Goal: Task Accomplishment & Management: Manage account settings

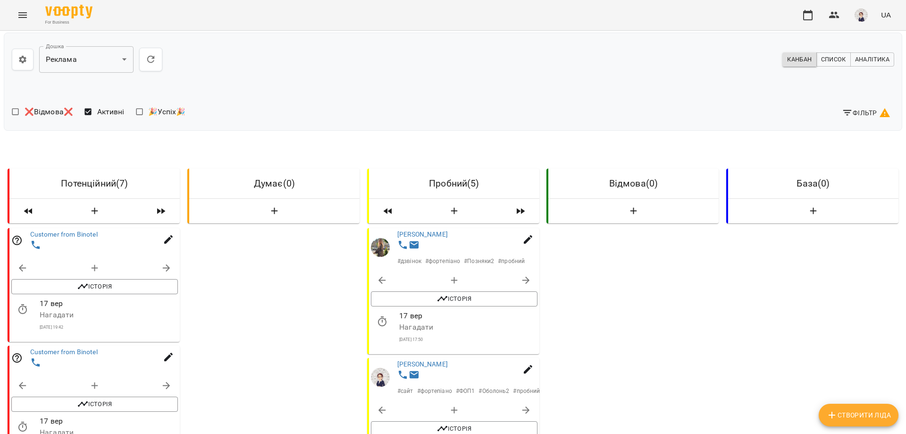
scroll to position [142, 0]
click at [434, 360] on link "[PERSON_NAME]" at bounding box center [422, 364] width 50 height 8
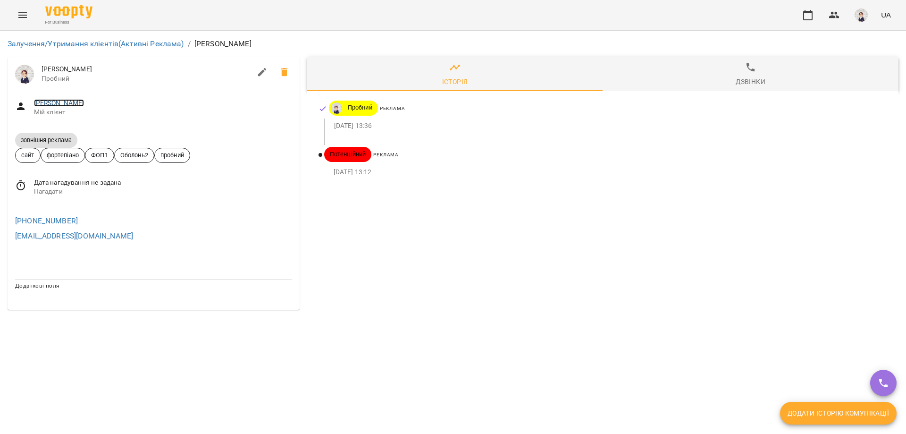
click at [64, 102] on link "[PERSON_NAME]" at bounding box center [59, 103] width 50 height 8
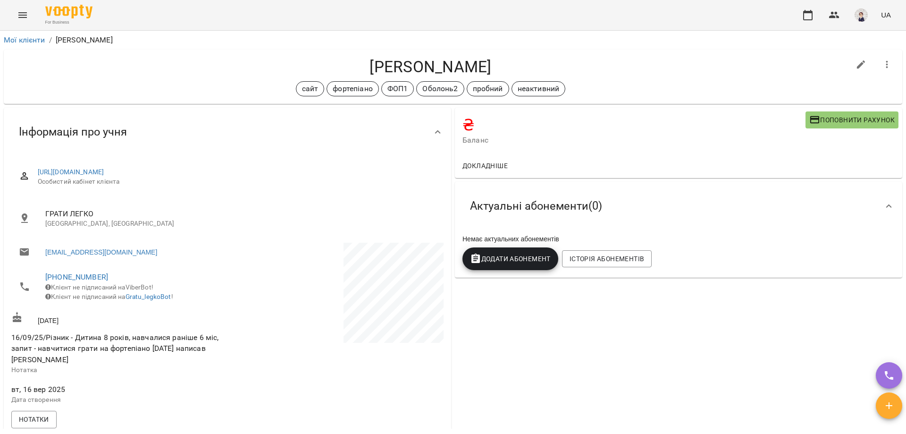
click at [856, 66] on icon "button" at bounding box center [861, 64] width 11 height 11
select select "**"
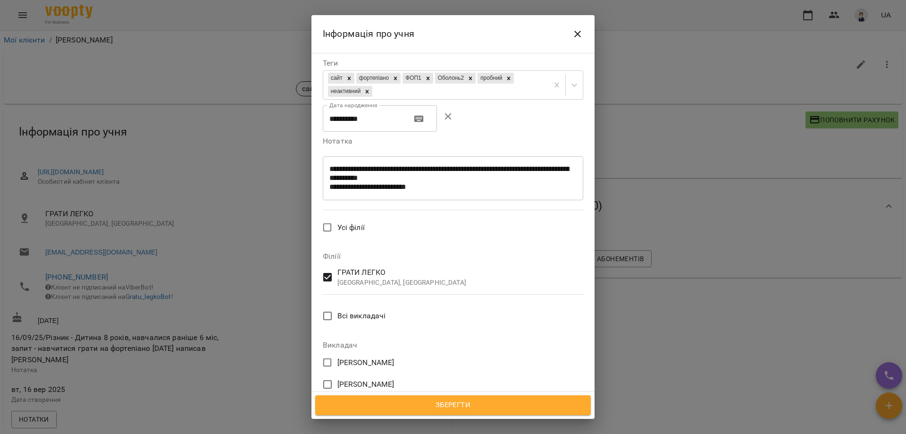
scroll to position [368, 0]
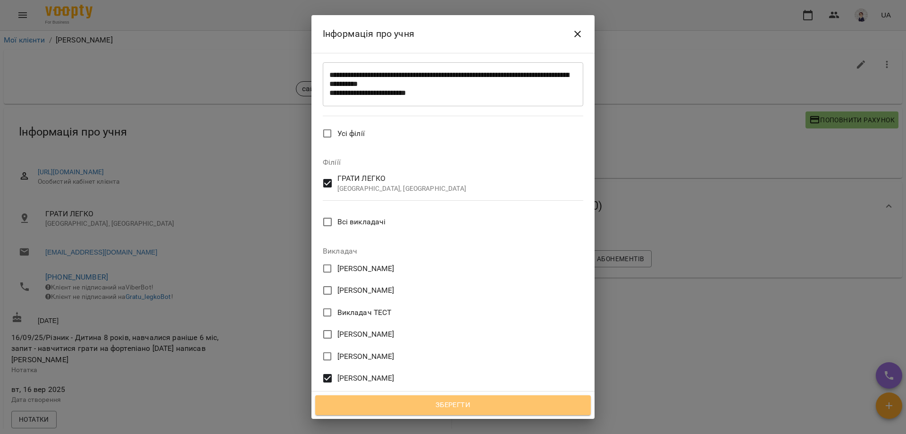
click at [454, 408] on span "Зберегти" at bounding box center [453, 405] width 255 height 12
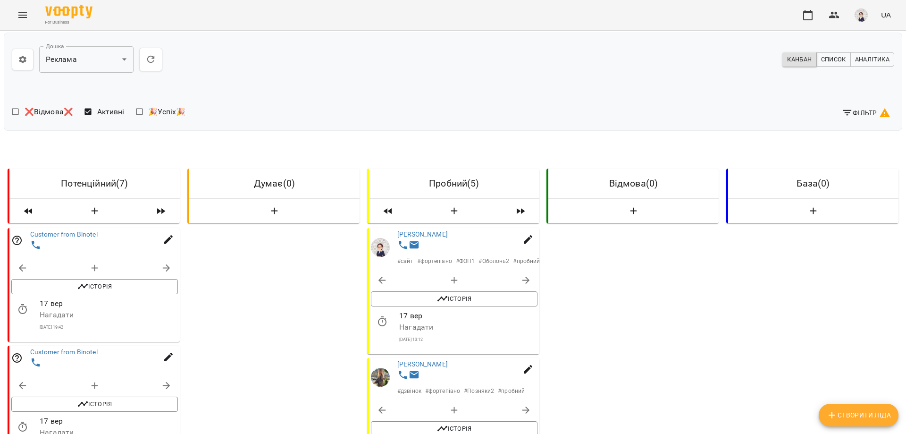
scroll to position [283, 0]
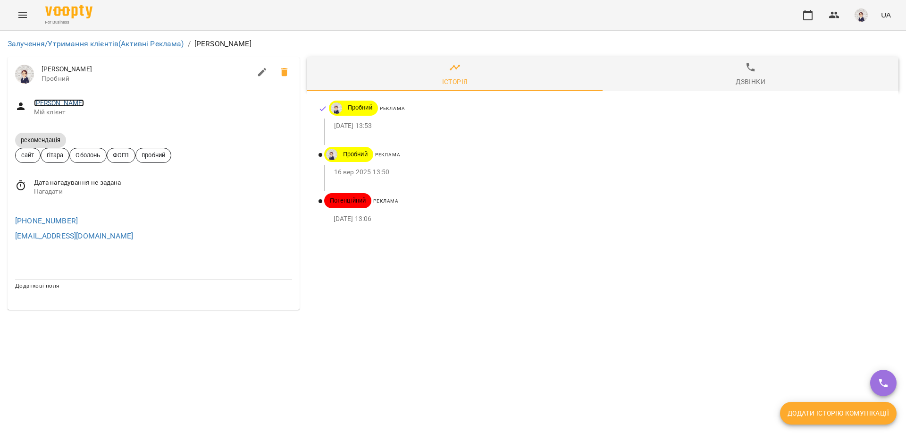
click at [54, 100] on link "[PERSON_NAME]" at bounding box center [59, 103] width 50 height 8
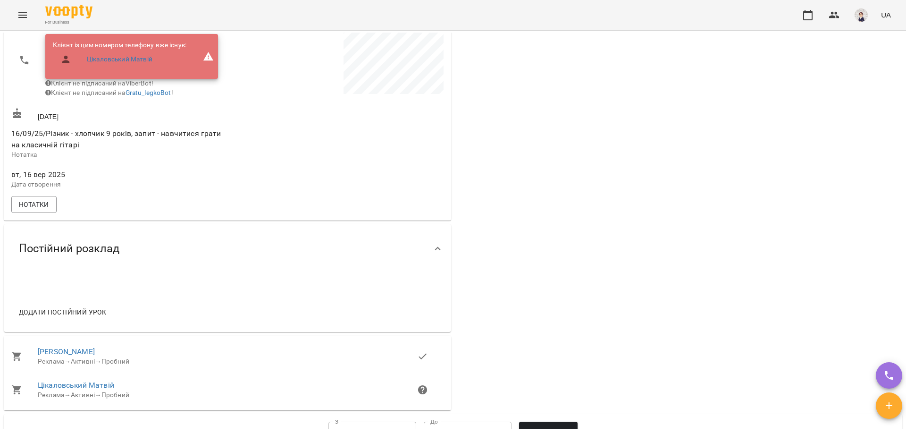
scroll to position [189, 0]
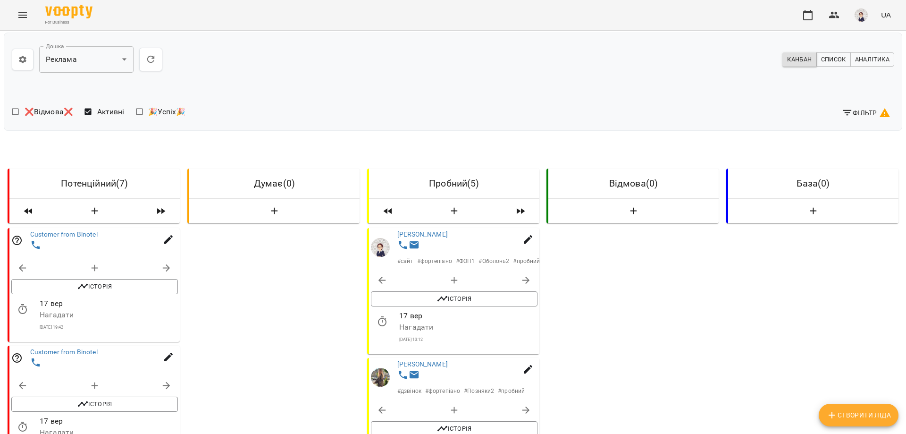
scroll to position [330, 0]
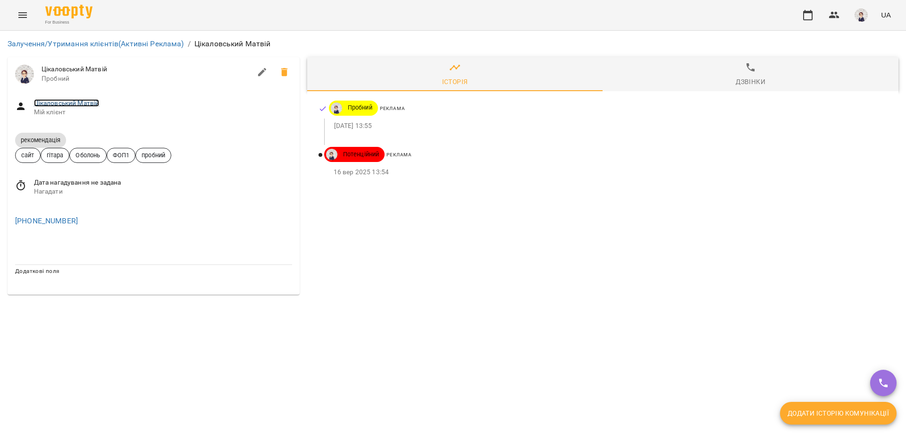
click at [66, 99] on link "Цікаловський Матвій" at bounding box center [67, 103] width 66 height 8
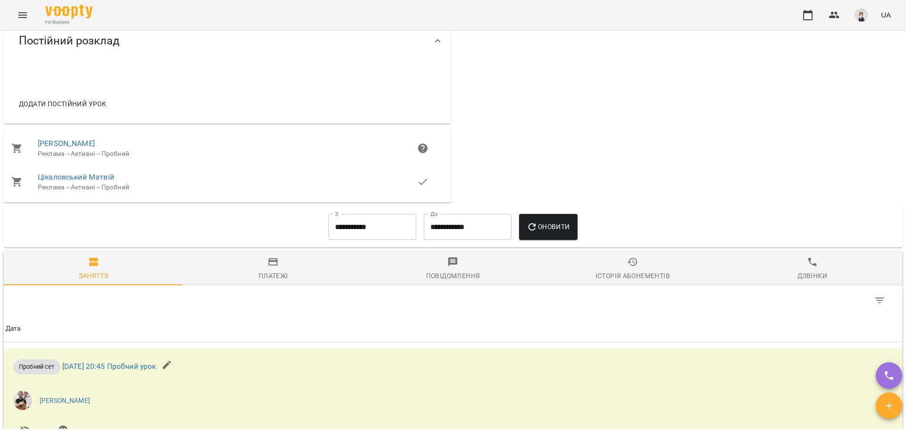
scroll to position [566, 0]
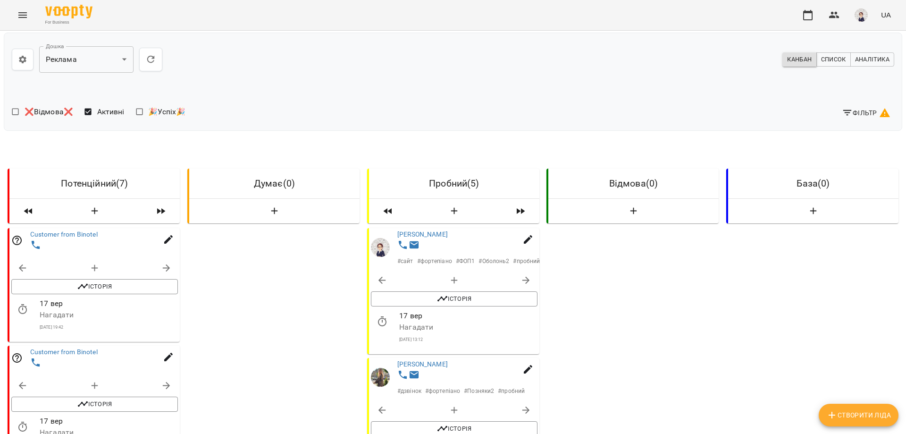
scroll to position [283, 0]
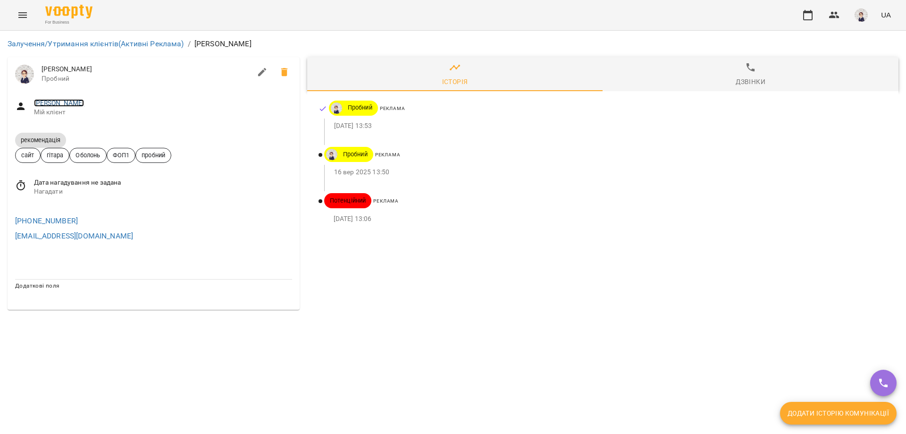
click at [62, 103] on link "[PERSON_NAME]" at bounding box center [59, 103] width 50 height 8
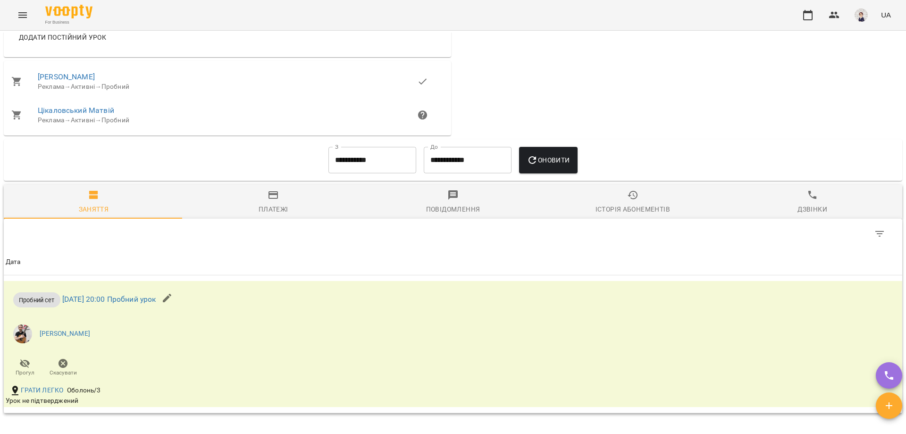
scroll to position [566, 0]
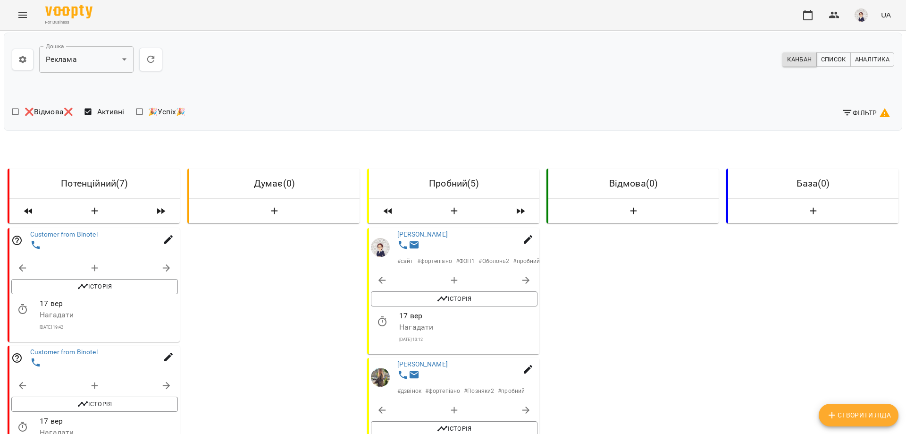
scroll to position [566, 0]
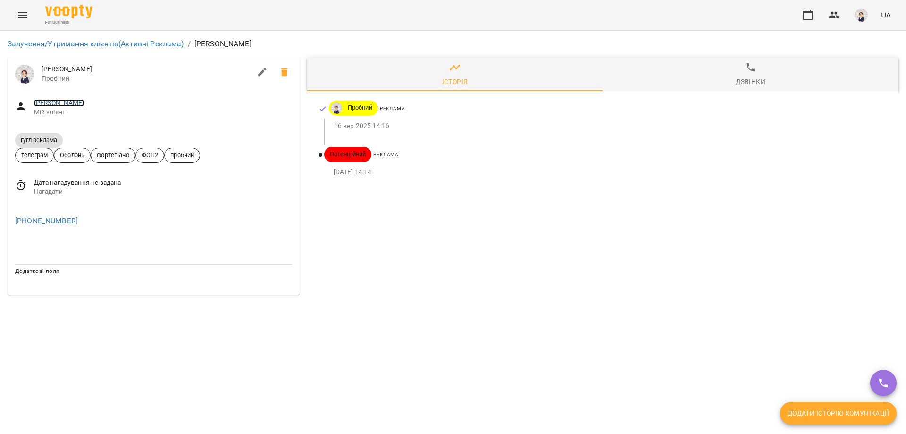
click at [84, 102] on link "[PERSON_NAME]" at bounding box center [59, 103] width 50 height 8
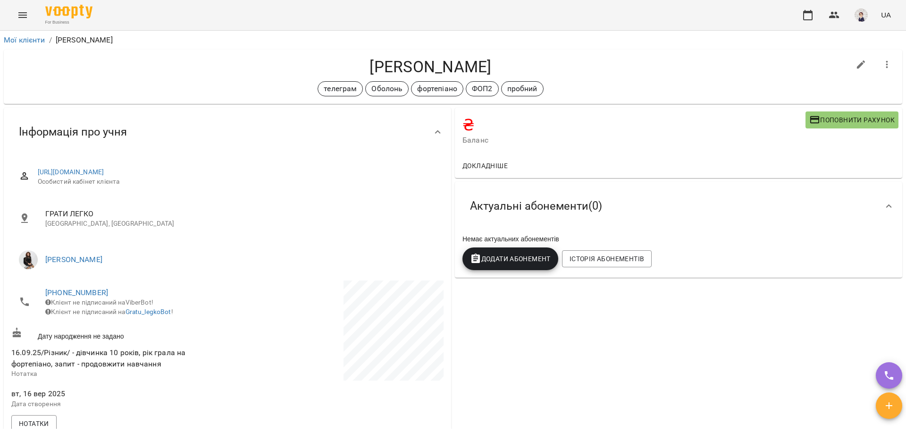
click at [19, 12] on icon "Menu" at bounding box center [22, 14] width 11 height 11
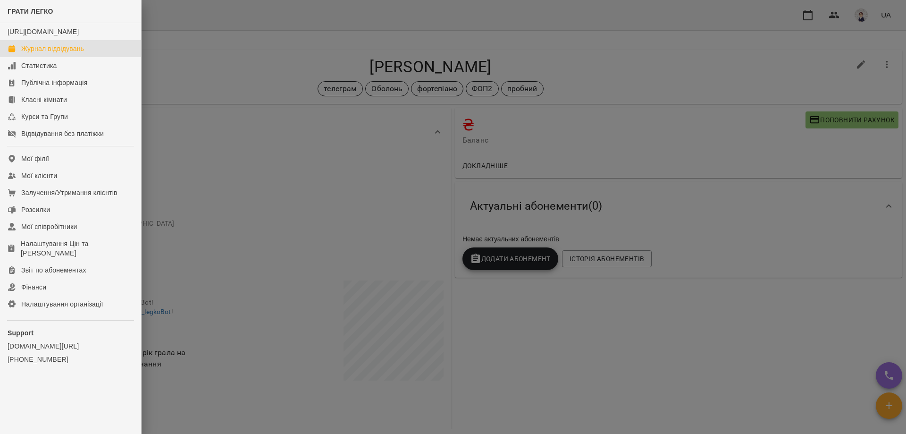
click at [43, 53] on div "Журнал відвідувань" at bounding box center [52, 48] width 63 height 9
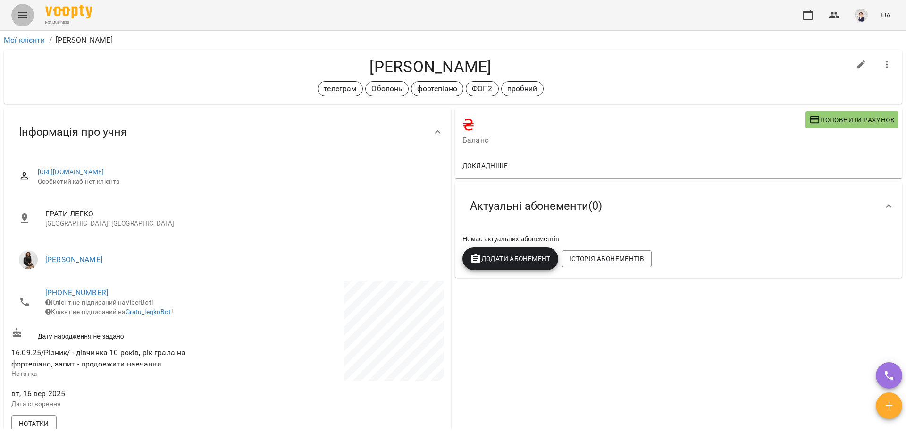
click at [24, 14] on icon "Menu" at bounding box center [22, 14] width 11 height 11
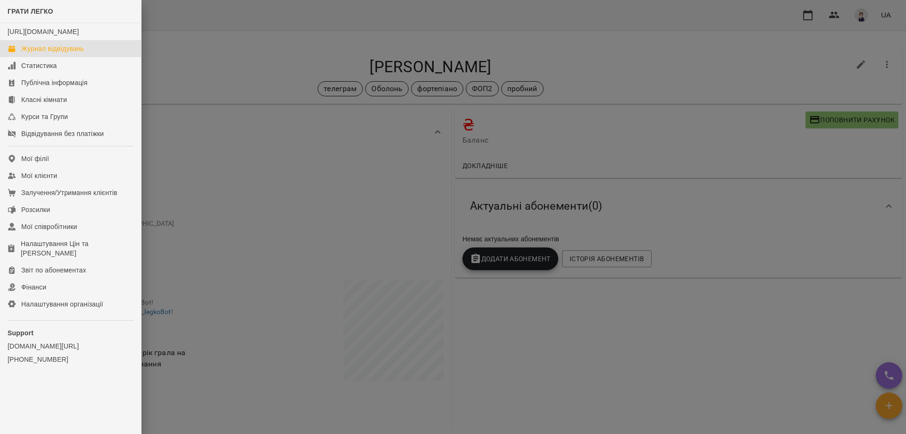
click at [39, 53] on div "Журнал відвідувань" at bounding box center [52, 48] width 63 height 9
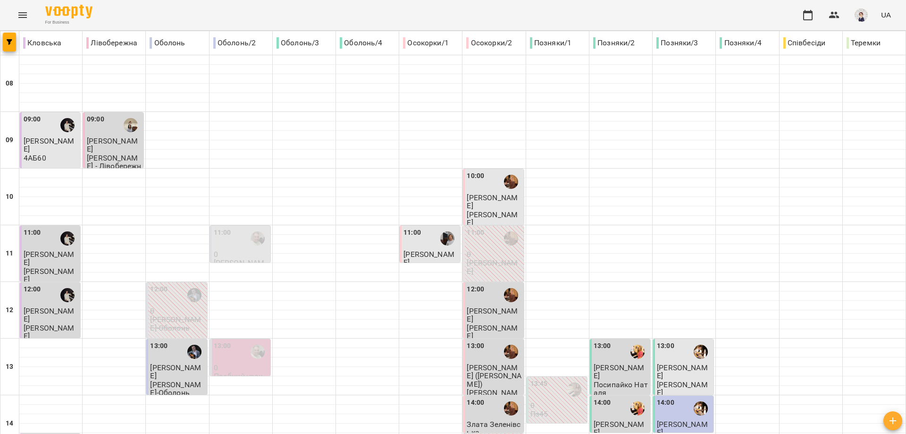
type input "**********"
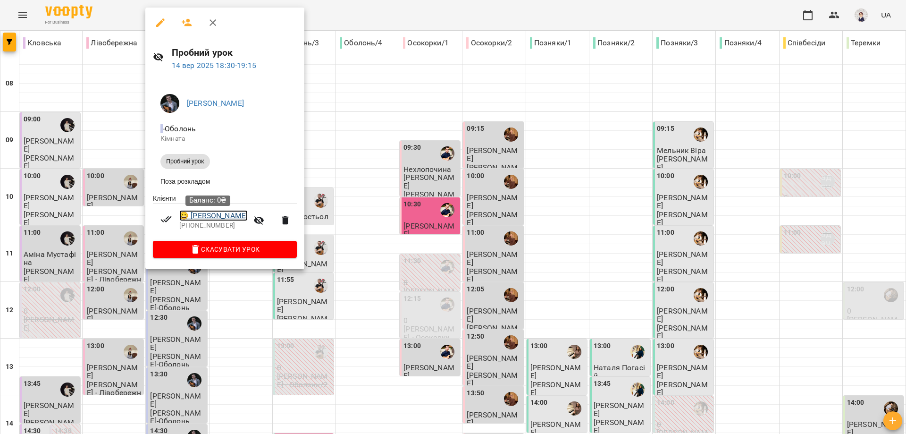
click at [203, 216] on link "😀 Анна Мухіна" at bounding box center [213, 215] width 68 height 11
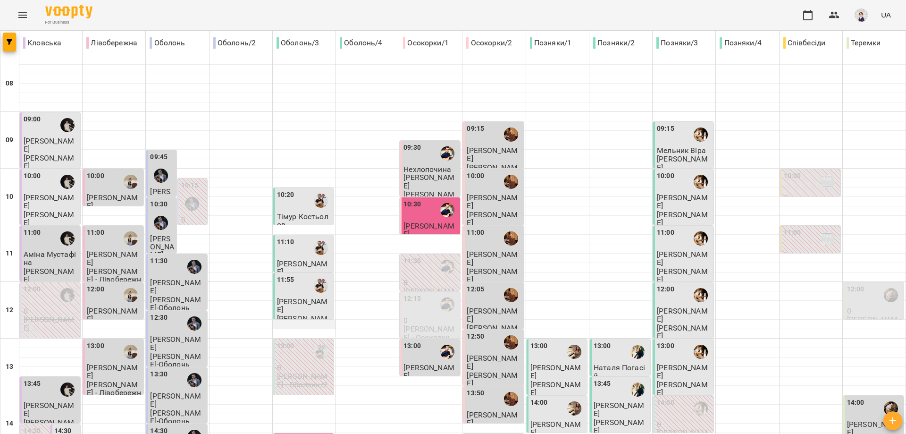
scroll to position [236, 0]
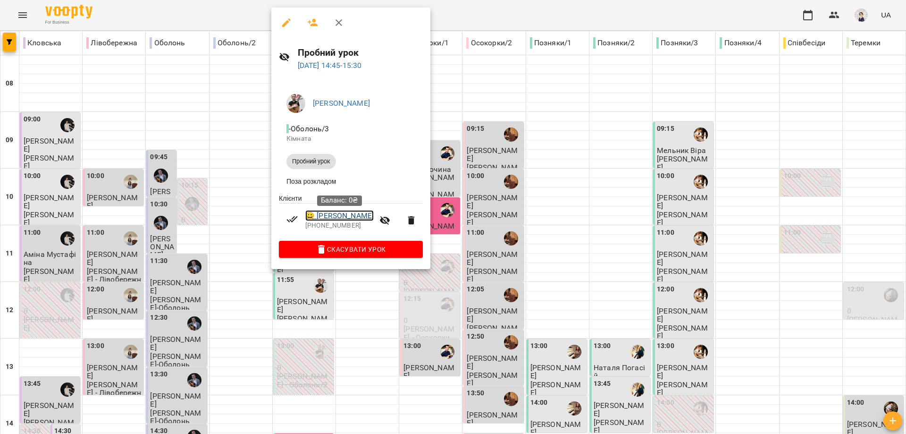
click at [330, 217] on link "😀 Соколов Сергій" at bounding box center [339, 215] width 68 height 11
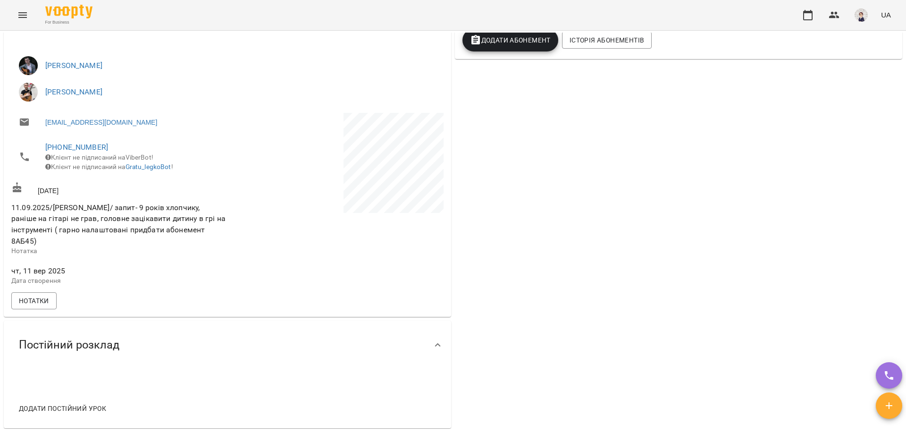
scroll to position [189, 0]
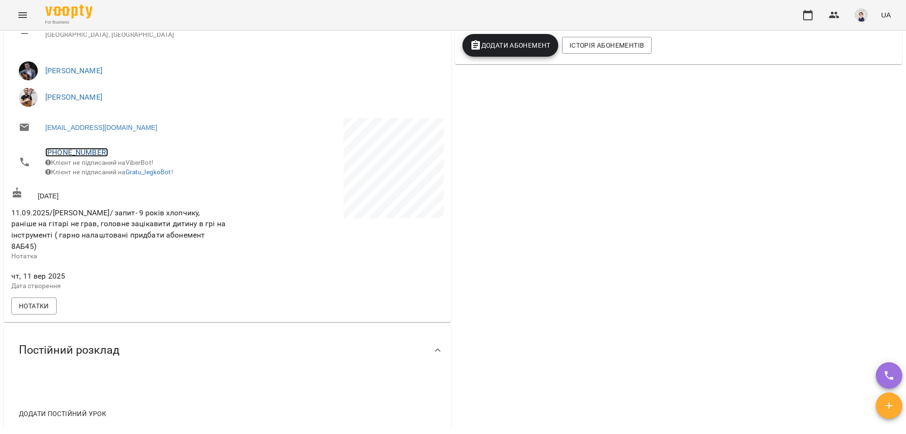
click at [77, 151] on link "+380663216565" at bounding box center [76, 152] width 63 height 9
click at [115, 189] on img at bounding box center [115, 187] width 14 height 14
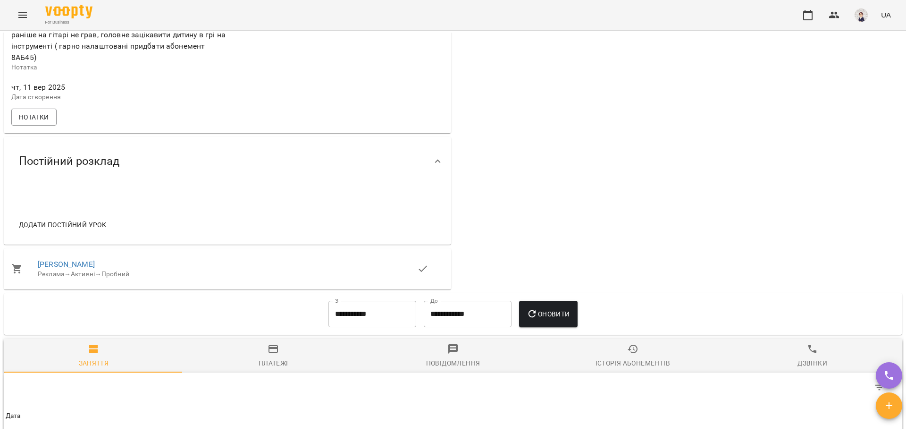
scroll to position [519, 0]
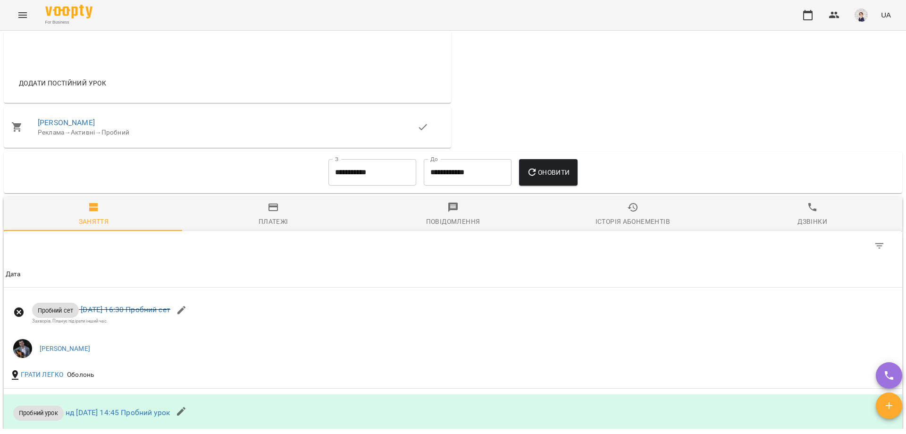
click at [801, 220] on span "Дзвінки" at bounding box center [812, 213] width 168 height 25
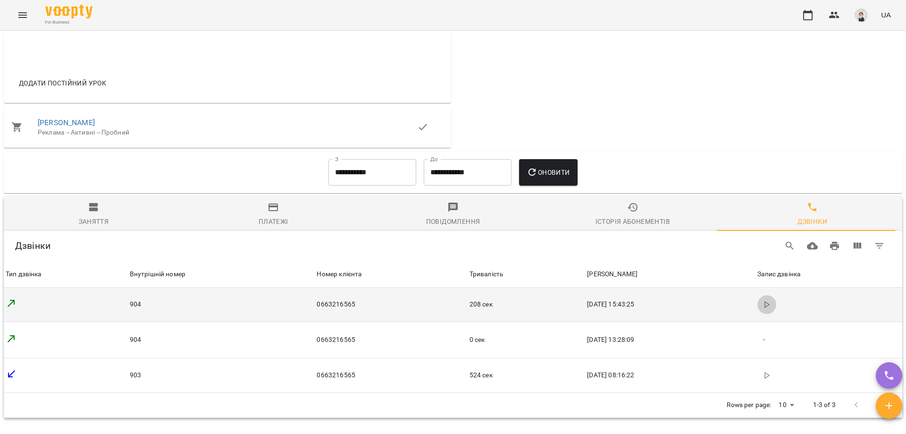
click at [763, 308] on icon "button" at bounding box center [767, 305] width 8 height 8
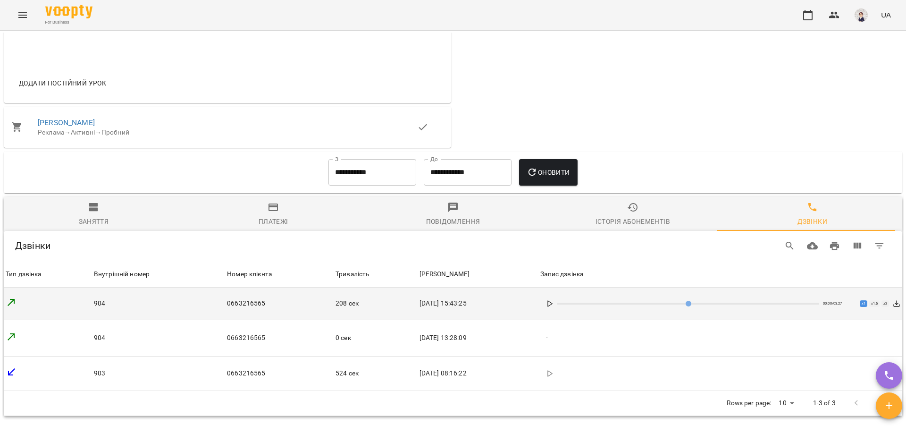
click at [554, 307] on icon at bounding box center [550, 304] width 8 height 8
click at [549, 306] on rect at bounding box center [548, 303] width 1 height 5
click at [554, 307] on icon at bounding box center [550, 304] width 8 height 8
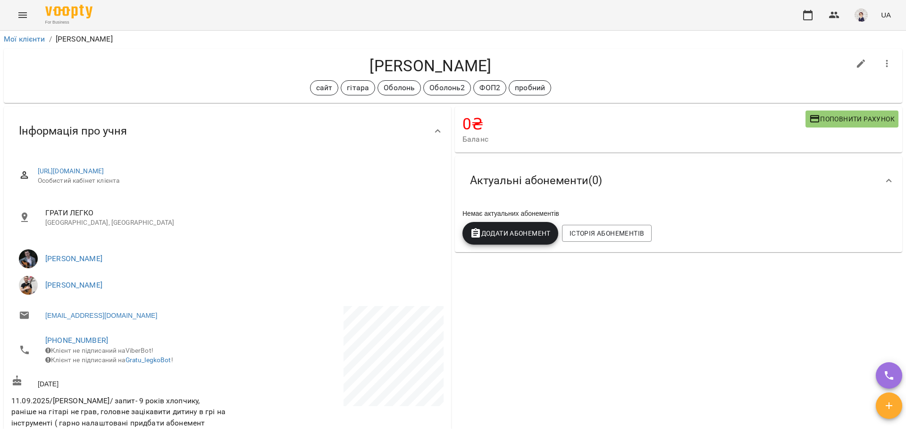
scroll to position [0, 0]
type input "***"
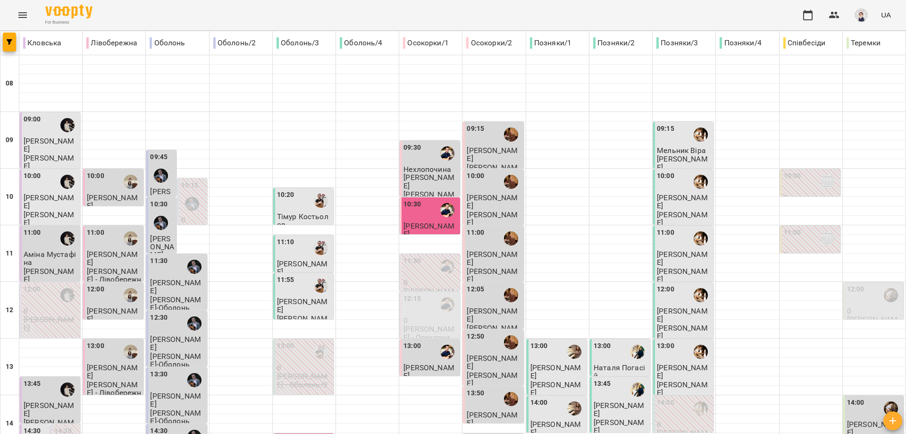
scroll to position [47, 0]
click at [427, 199] on div "10:30" at bounding box center [430, 210] width 55 height 22
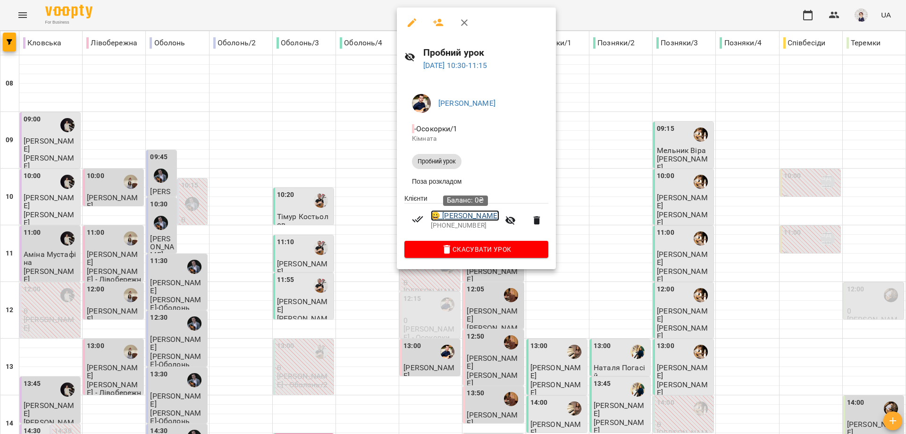
click at [451, 218] on link "😀 Єсін Олександр" at bounding box center [465, 215] width 68 height 11
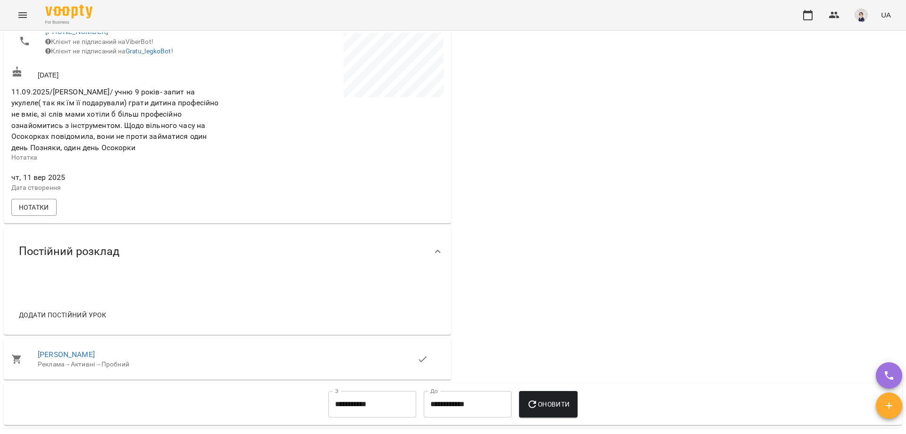
scroll to position [142, 0]
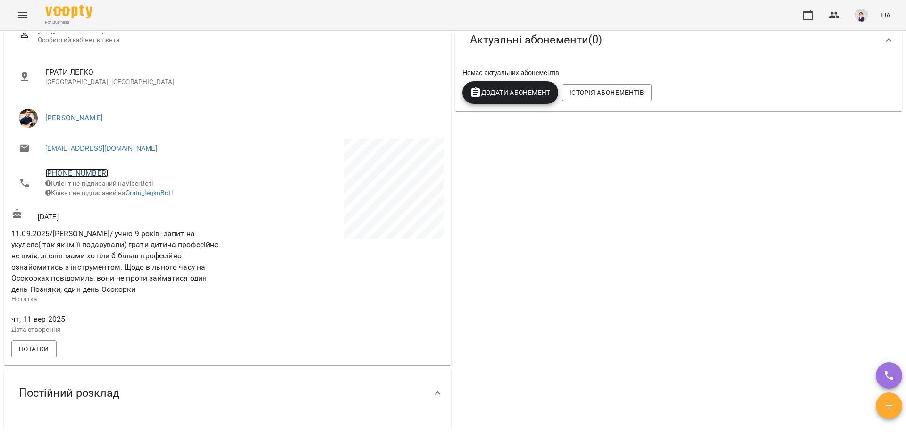
click at [69, 172] on link "+380509651441" at bounding box center [76, 172] width 63 height 9
click at [112, 207] on img at bounding box center [115, 208] width 14 height 14
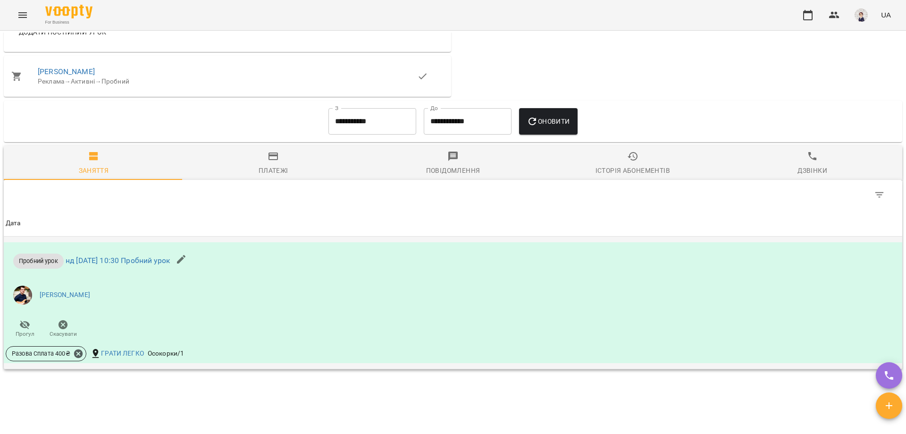
scroll to position [566, 0]
click at [805, 172] on div "Дзвінки" at bounding box center [812, 169] width 30 height 11
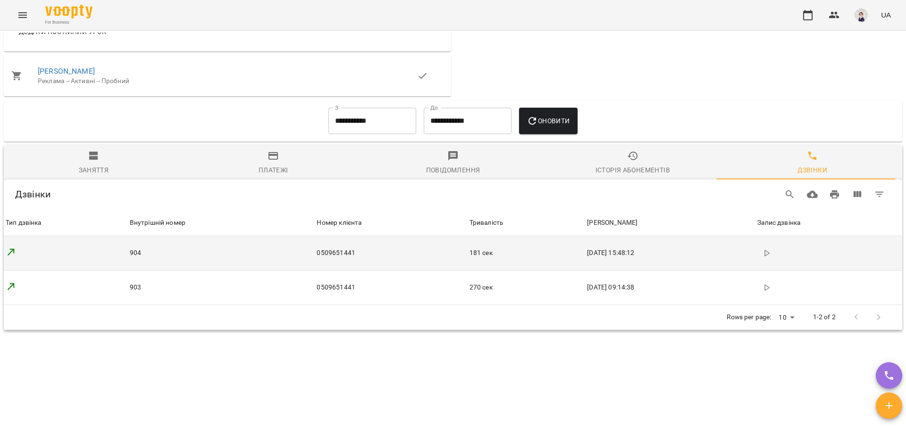
click at [764, 257] on icon "button" at bounding box center [767, 253] width 8 height 8
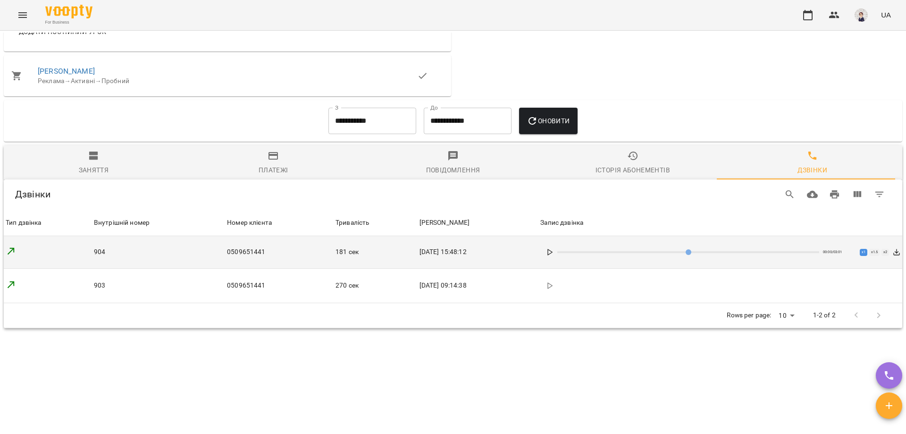
click at [554, 256] on icon at bounding box center [550, 252] width 8 height 8
type input "**"
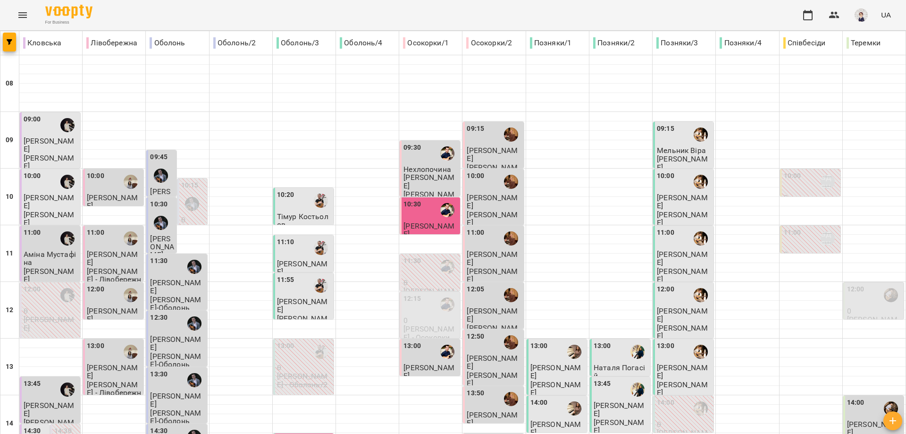
scroll to position [330, 0]
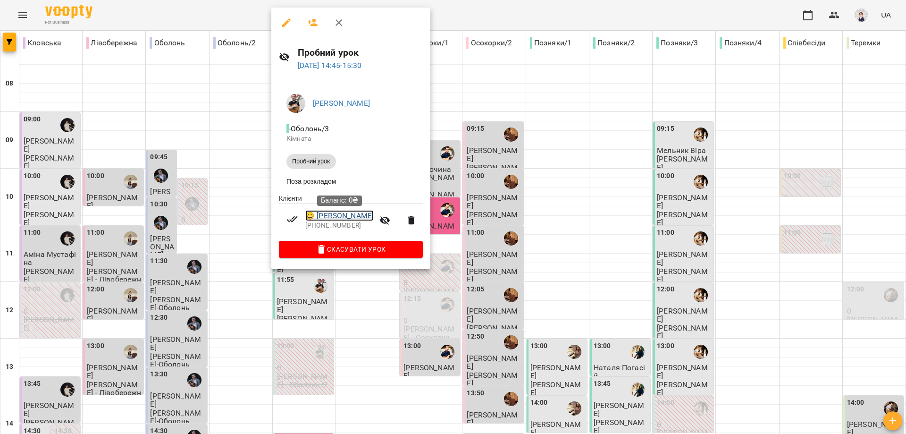
click at [334, 214] on link "😀 Соколов Сергій" at bounding box center [339, 215] width 68 height 11
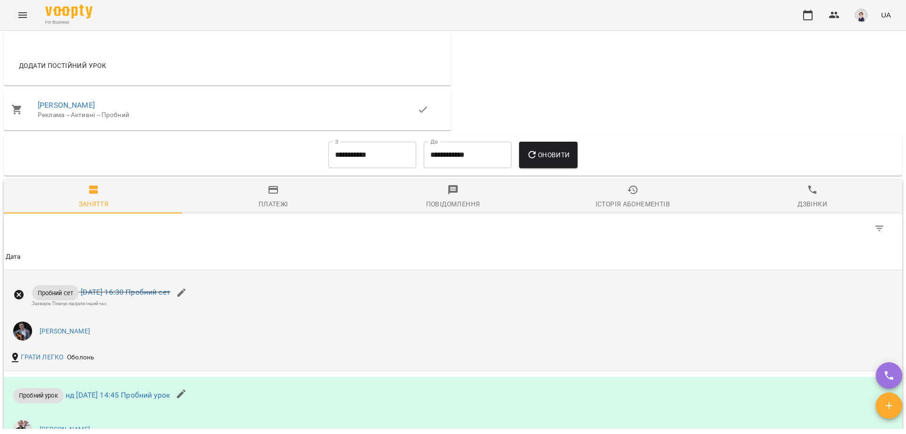
scroll to position [613, 0]
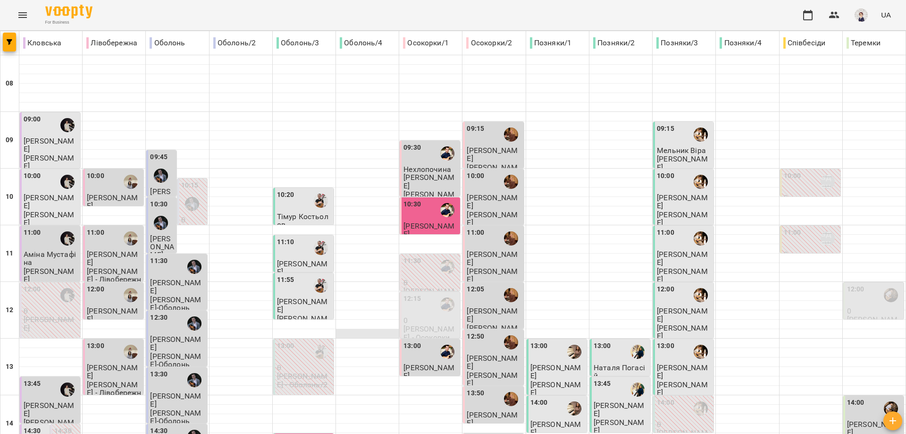
scroll to position [90, 0]
click at [426, 199] on div "10:30" at bounding box center [430, 210] width 55 height 22
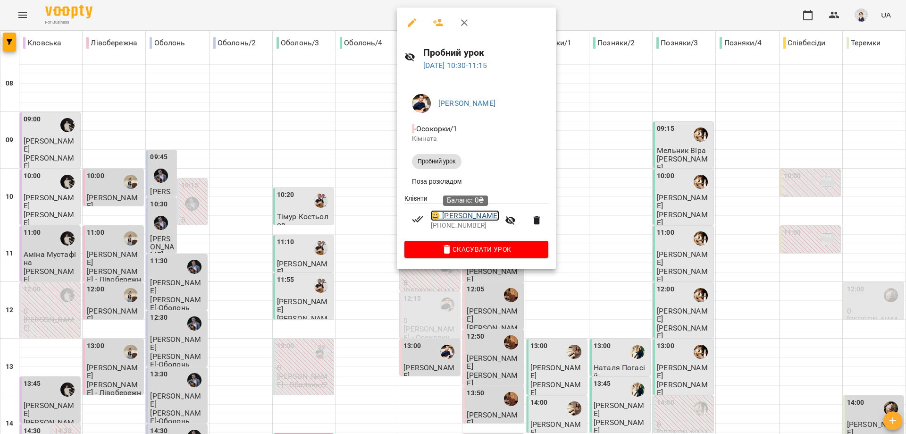
click at [455, 217] on link "😀 Єсін Олександр" at bounding box center [465, 215] width 68 height 11
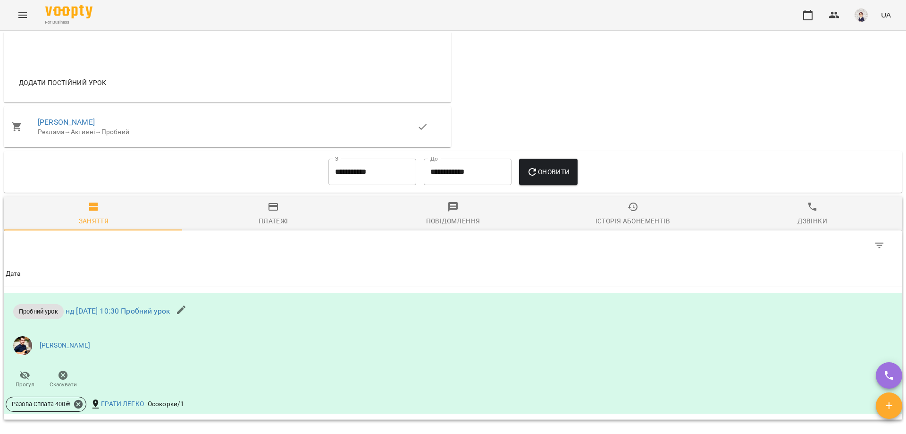
scroll to position [613, 0]
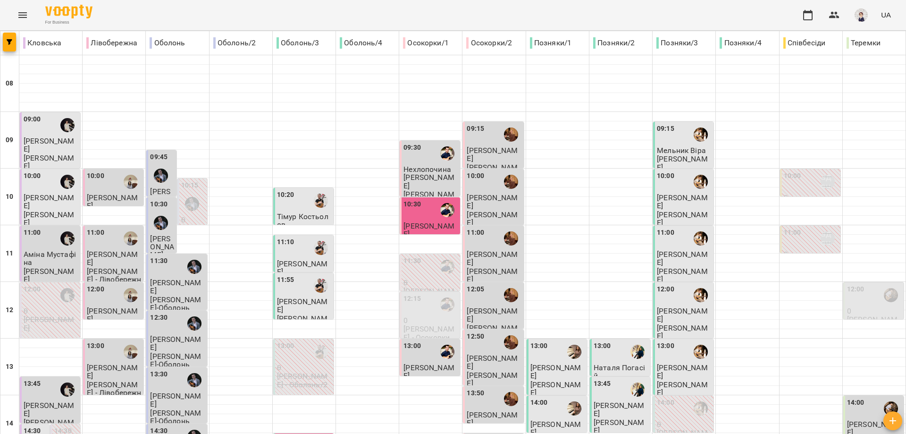
scroll to position [330, 0]
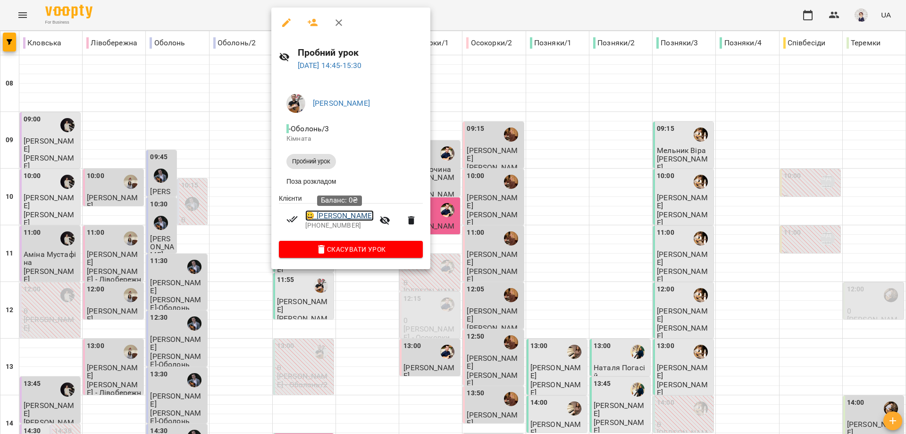
click at [339, 219] on link "😀 Соколов Сергій" at bounding box center [339, 215] width 68 height 11
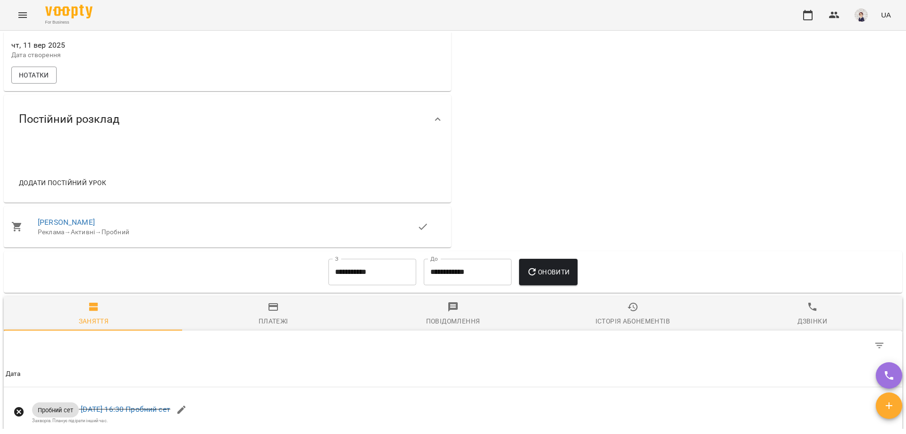
scroll to position [425, 0]
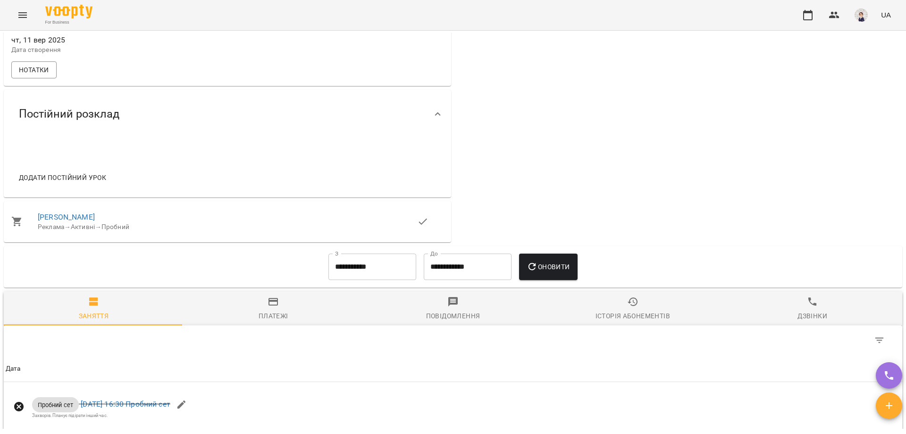
click at [808, 307] on icon "button" at bounding box center [812, 301] width 11 height 11
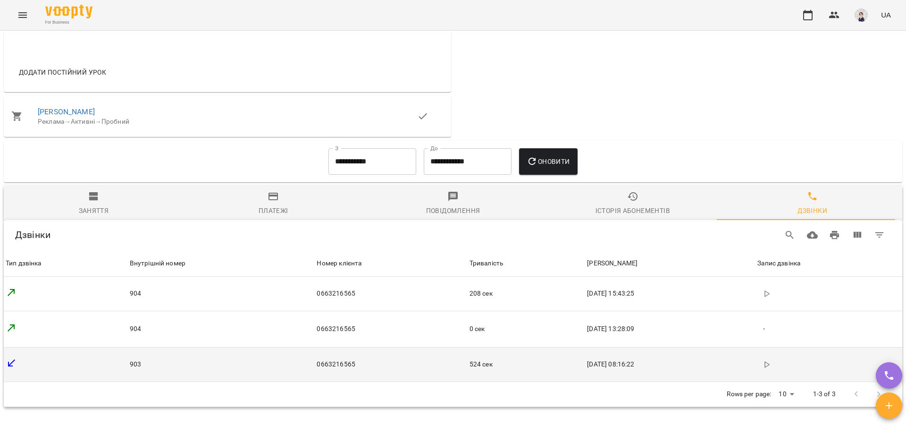
scroll to position [566, 0]
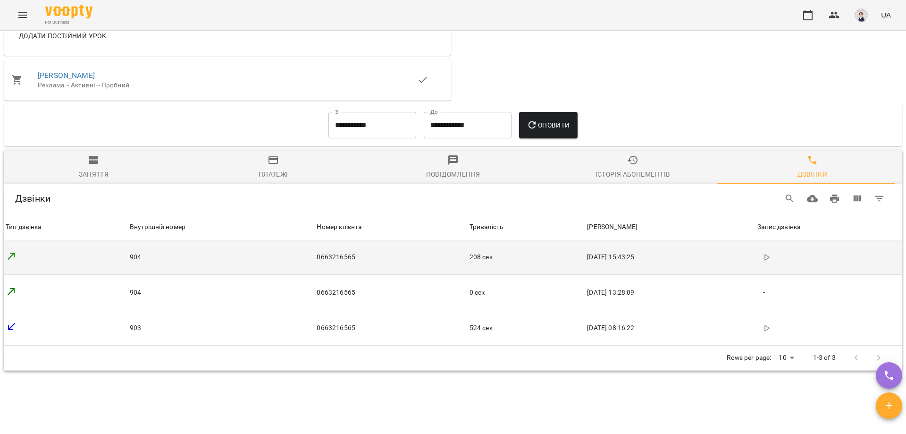
click at [763, 261] on icon "button" at bounding box center [767, 257] width 8 height 8
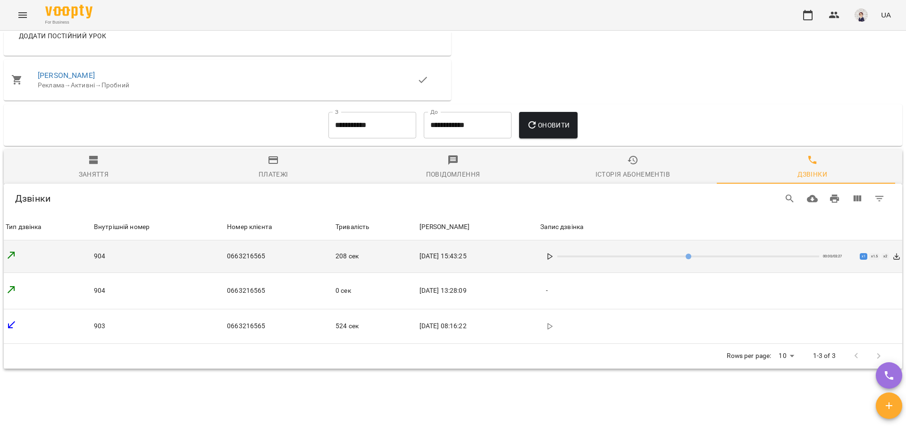
click at [552, 259] on polygon at bounding box center [550, 256] width 4 height 6
click at [549, 259] on rect at bounding box center [548, 256] width 1 height 5
click at [552, 259] on polygon at bounding box center [550, 256] width 4 height 6
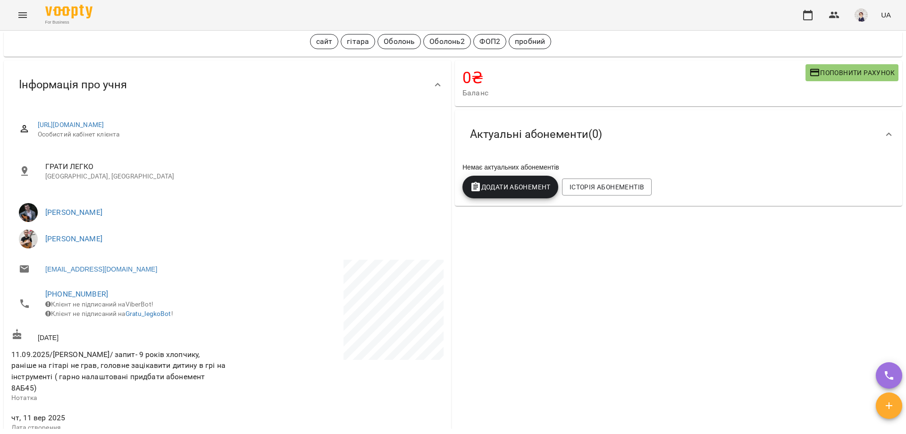
scroll to position [0, 0]
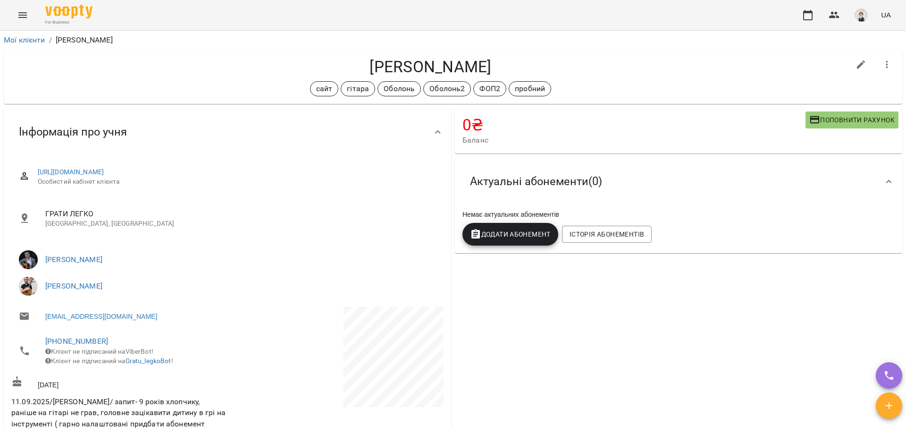
type input "***"
click at [21, 15] on icon "Menu" at bounding box center [22, 14] width 11 height 11
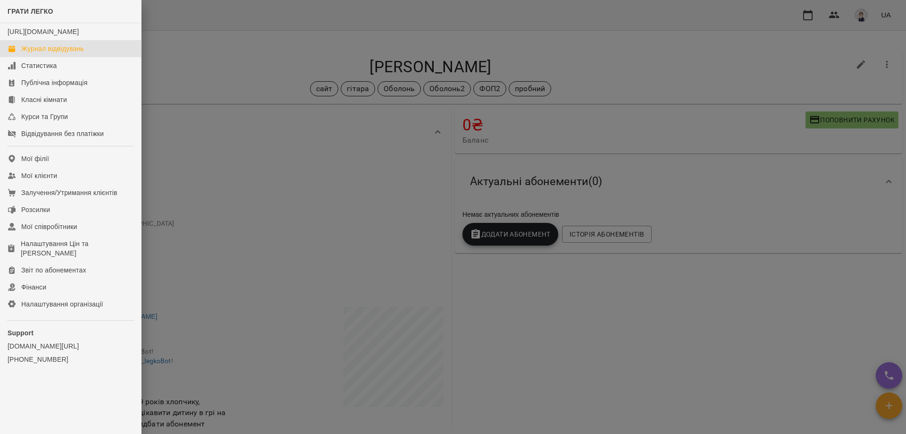
click at [54, 53] on div "Журнал відвідувань" at bounding box center [52, 48] width 63 height 9
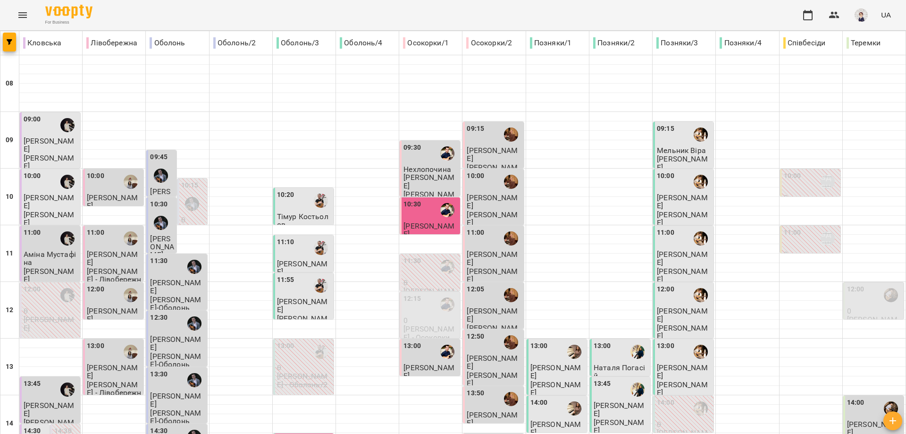
type input "**********"
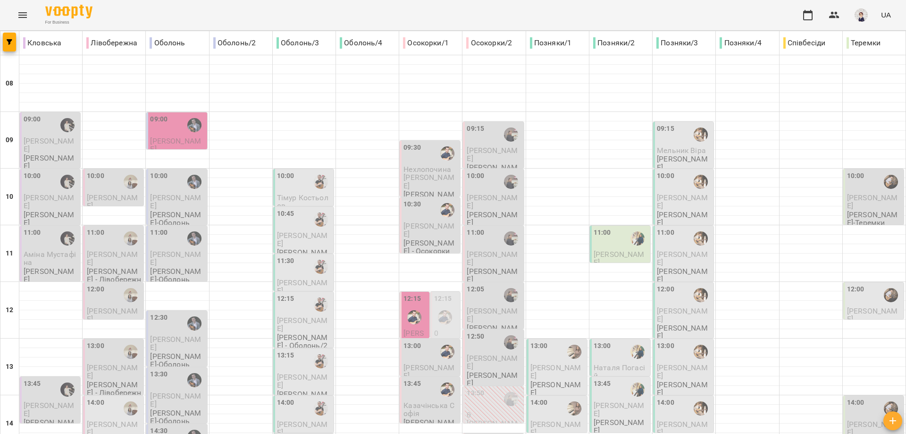
scroll to position [236, 0]
type input "**********"
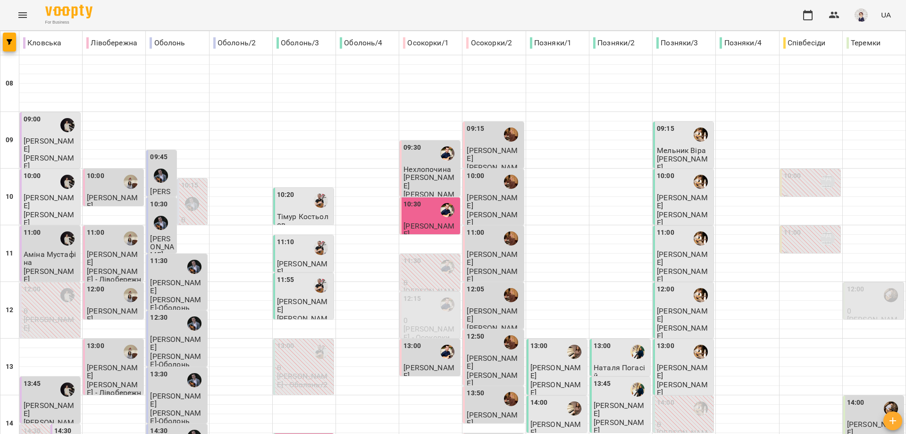
click at [413, 225] on span "Єсін Олександр" at bounding box center [428, 229] width 51 height 17
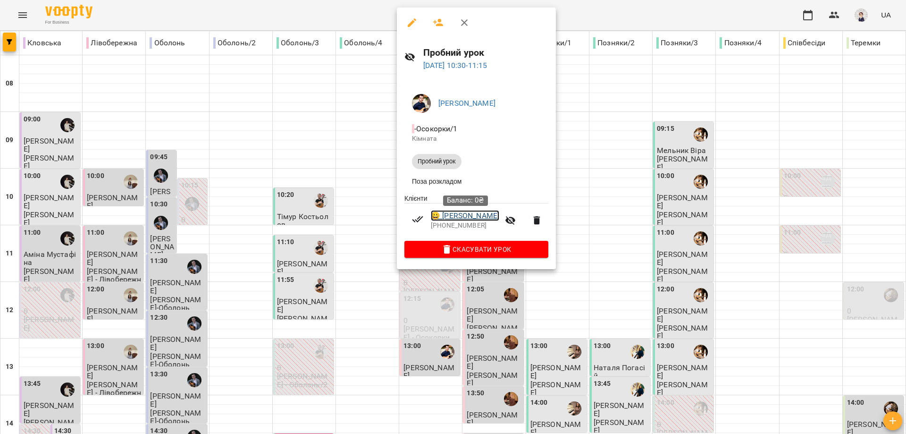
click at [466, 221] on link "😀 Єсін Олександр" at bounding box center [465, 215] width 68 height 11
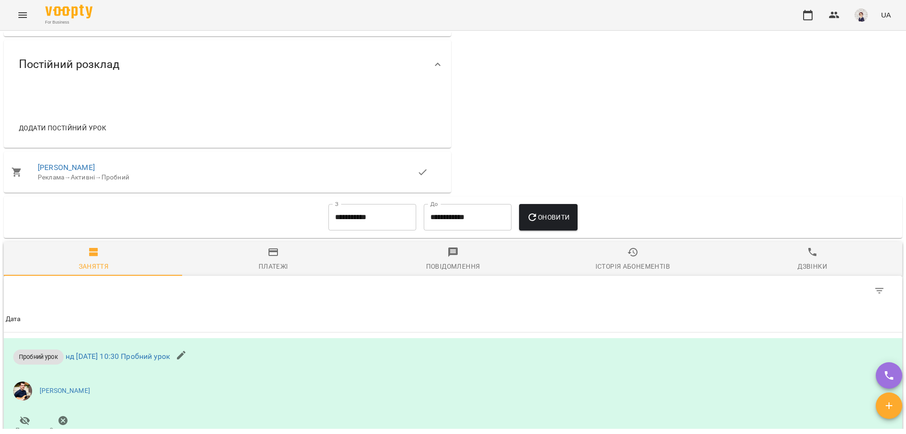
scroll to position [472, 0]
click at [809, 266] on div "Дзвінки" at bounding box center [812, 264] width 30 height 11
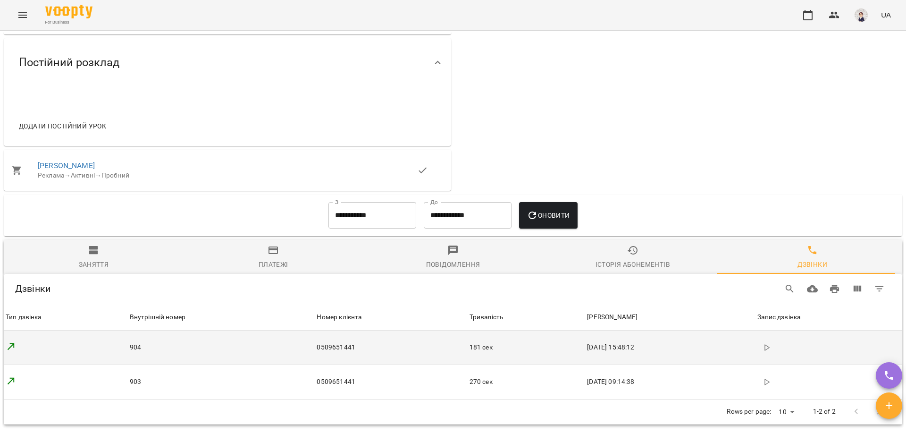
click at [763, 351] on icon "button" at bounding box center [767, 348] width 8 height 8
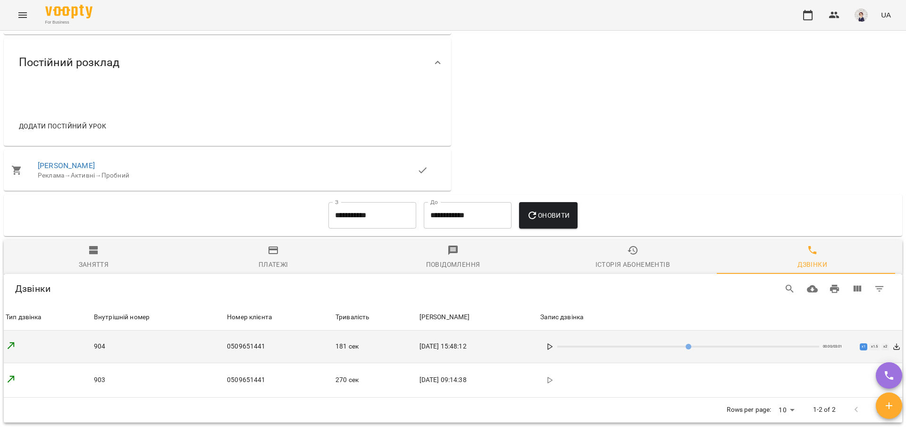
click at [553, 350] on icon at bounding box center [550, 347] width 8 height 8
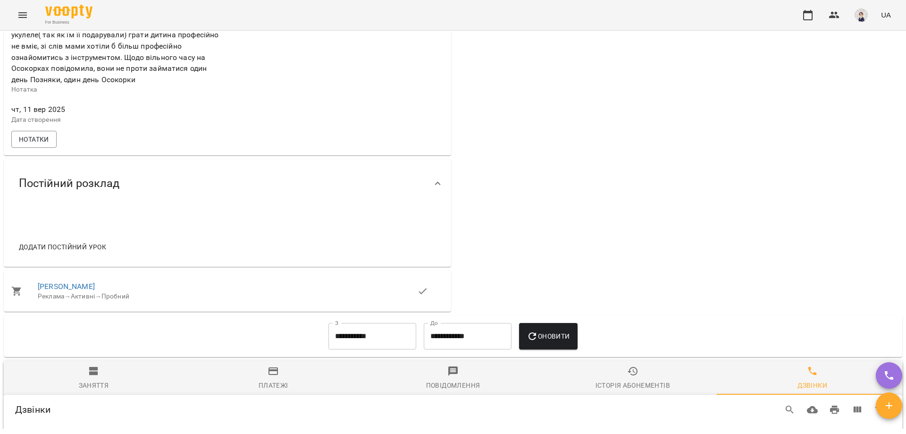
scroll to position [425, 0]
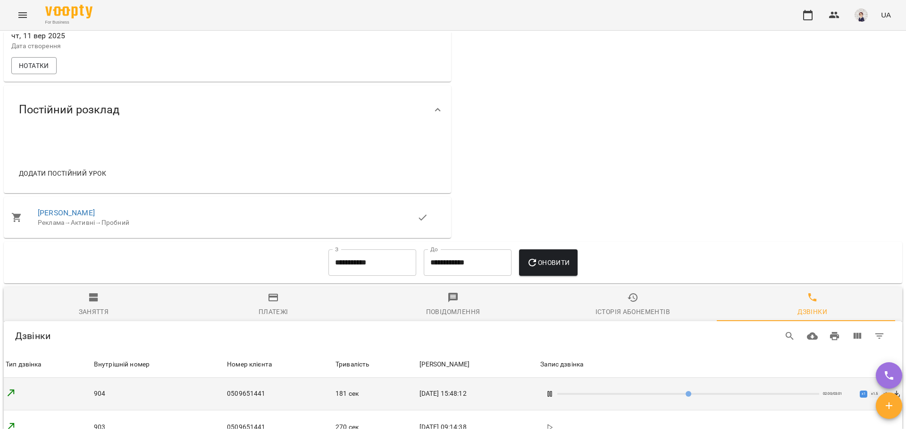
type input "**"
click at [91, 302] on icon "button" at bounding box center [93, 297] width 9 height 8
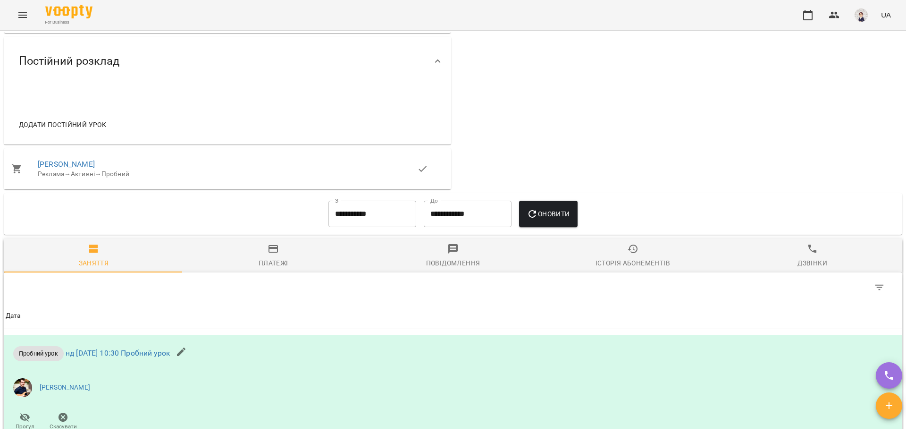
scroll to position [613, 0]
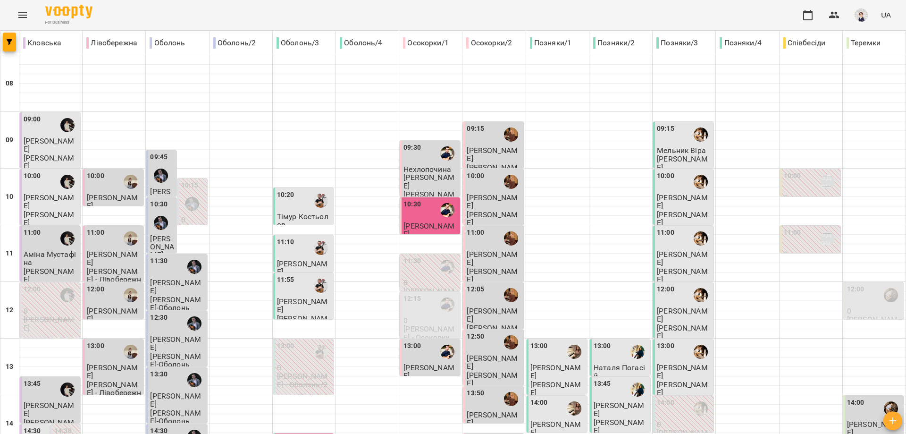
scroll to position [420, 0]
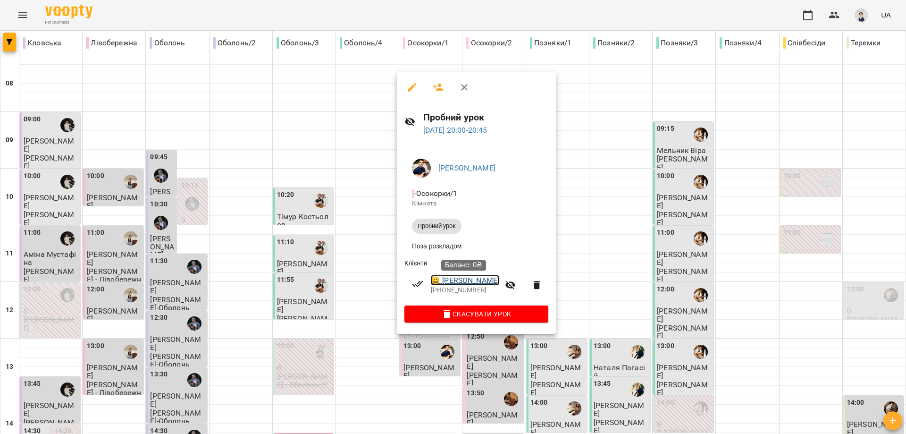
click at [461, 282] on link "😀 Фоя Мирослав" at bounding box center [465, 280] width 68 height 11
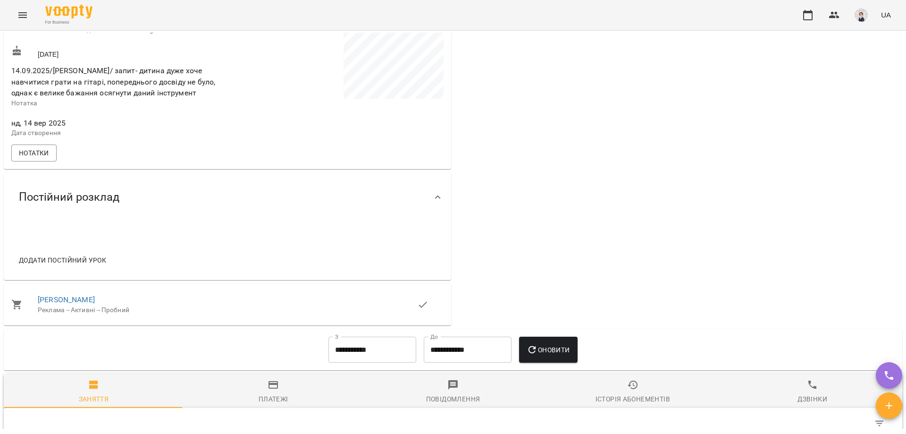
scroll to position [189, 0]
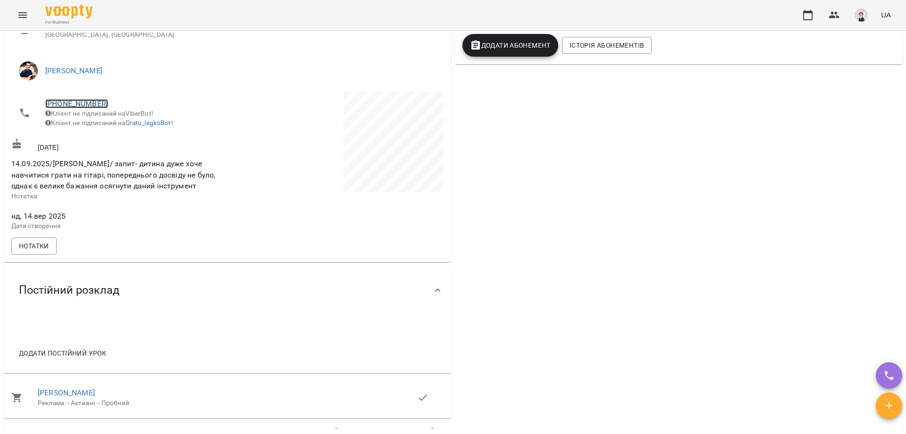
click at [75, 102] on link "+380972365778" at bounding box center [76, 103] width 63 height 9
click at [117, 138] on img at bounding box center [115, 138] width 14 height 14
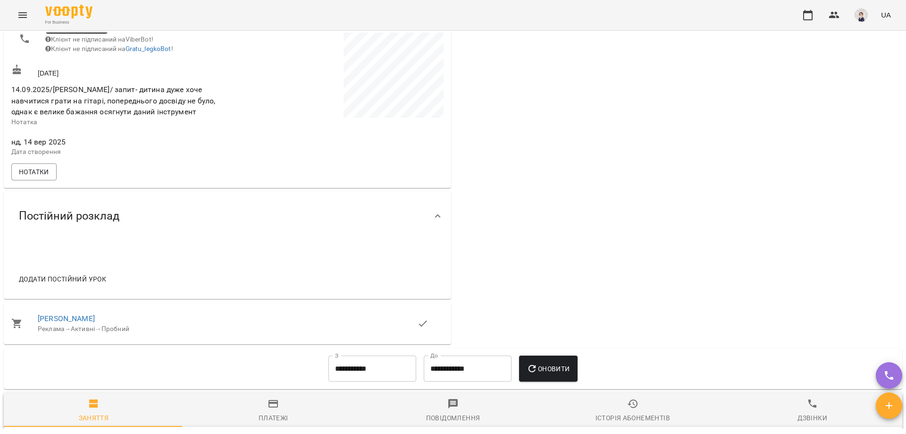
scroll to position [425, 0]
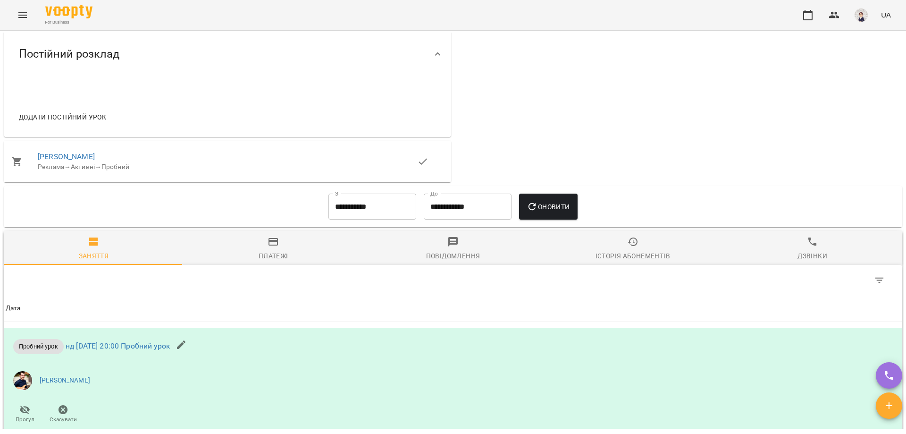
click at [814, 253] on span "Дзвінки" at bounding box center [812, 248] width 168 height 25
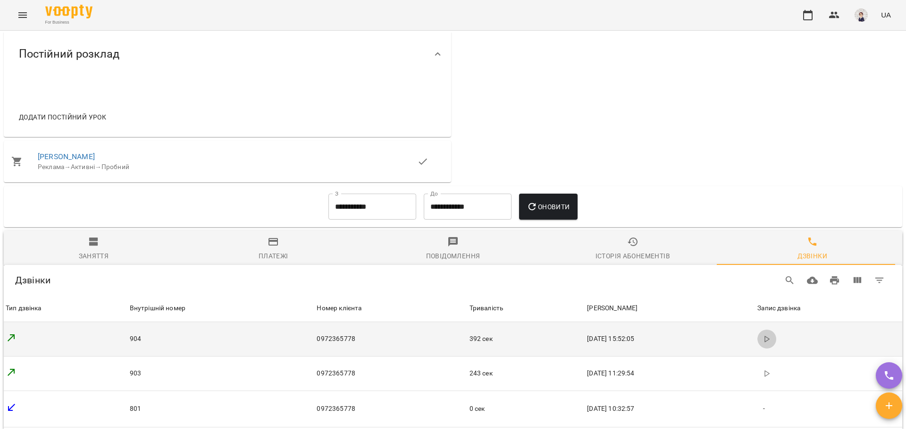
click at [763, 343] on icon "button" at bounding box center [767, 339] width 8 height 8
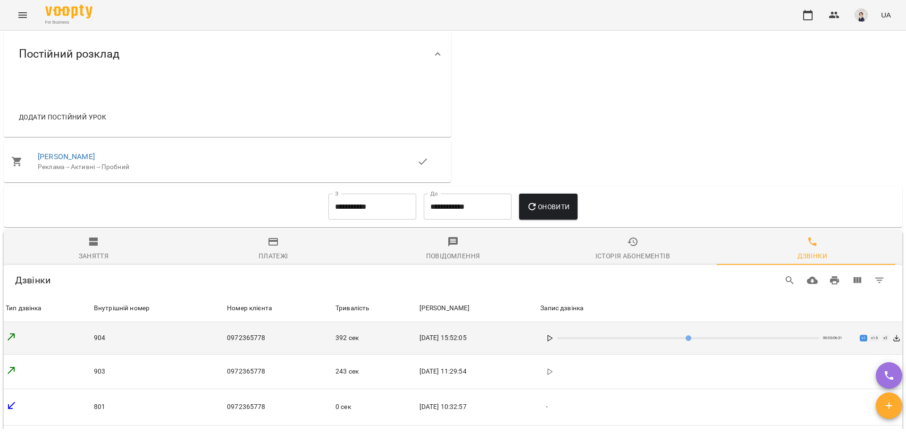
click at [554, 342] on icon at bounding box center [550, 338] width 8 height 8
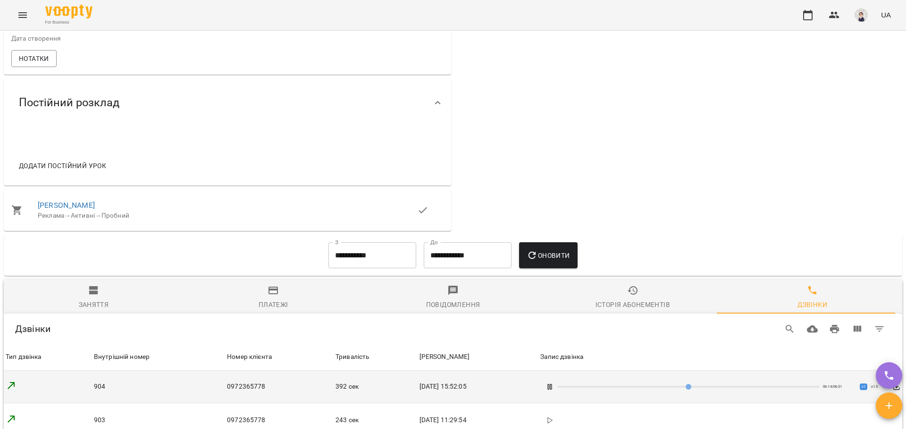
scroll to position [378, 0]
type input "**"
click at [90, 293] on icon "button" at bounding box center [93, 289] width 9 height 8
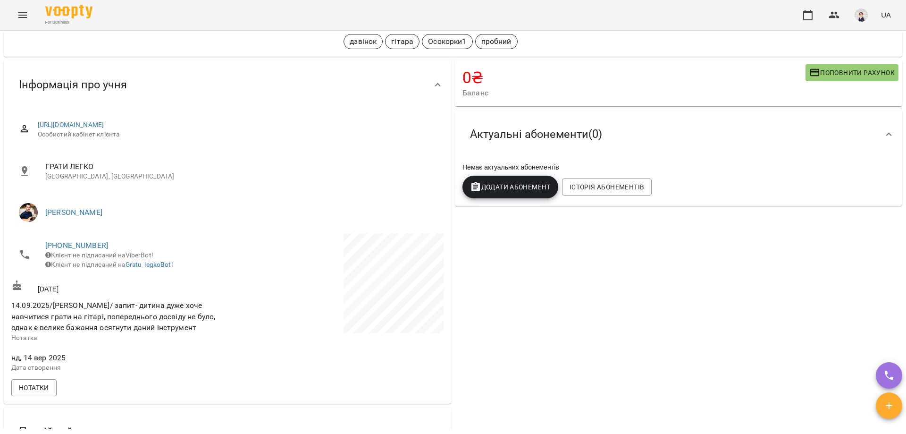
scroll to position [0, 0]
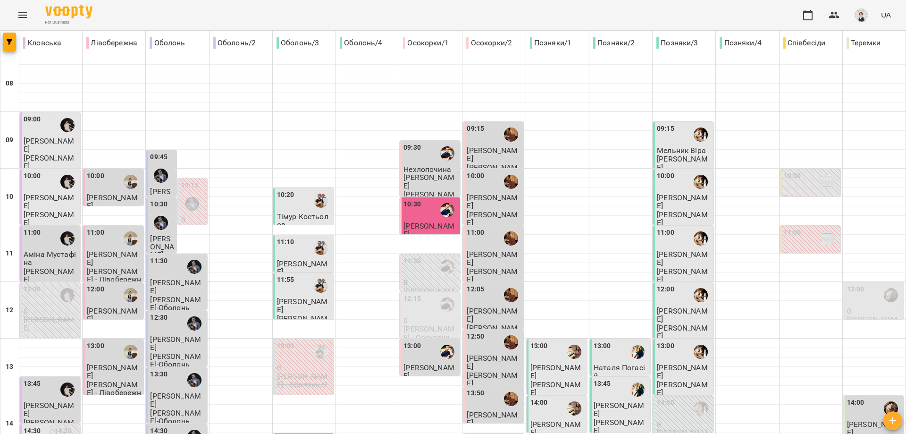
scroll to position [378, 0]
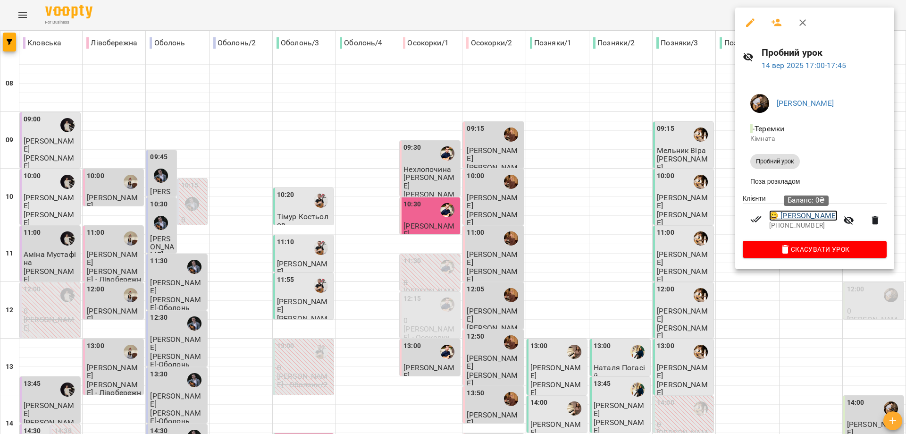
click at [807, 214] on link "😀 Діана Чоповська" at bounding box center [803, 215] width 68 height 11
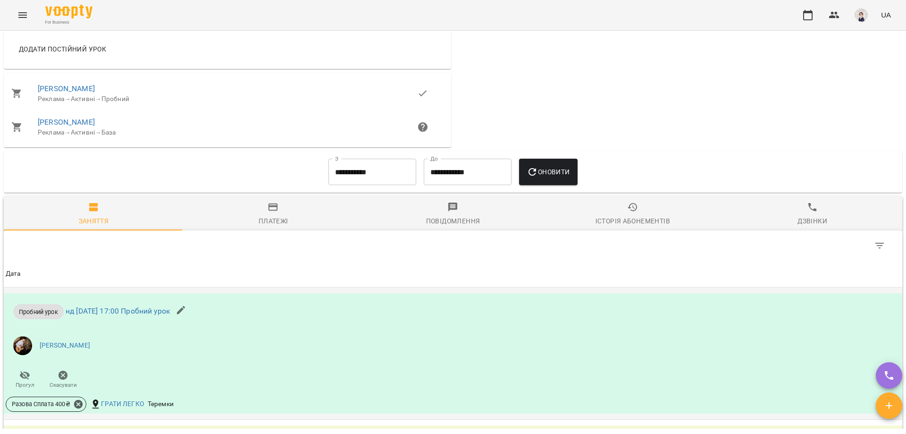
scroll to position [708, 0]
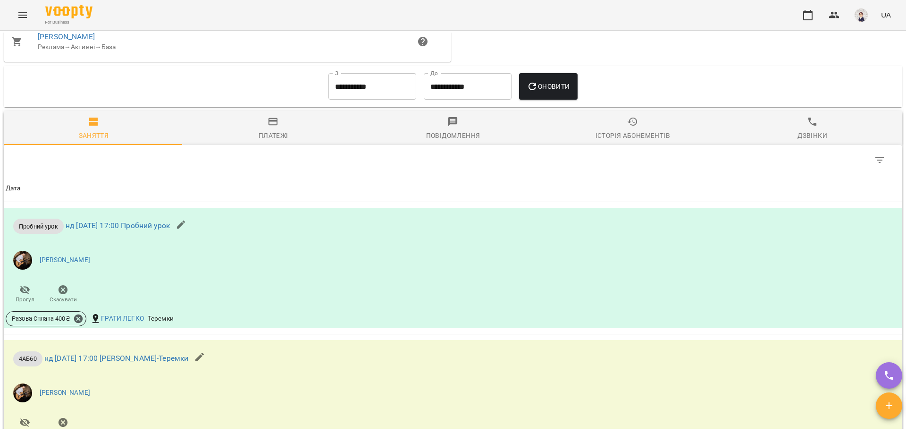
click at [616, 141] on div "Історія абонементів" at bounding box center [633, 135] width 75 height 11
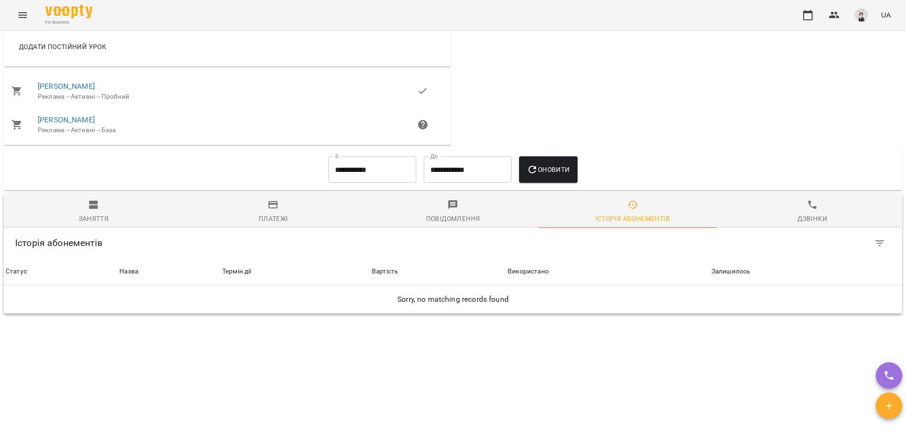
scroll to position [632, 0]
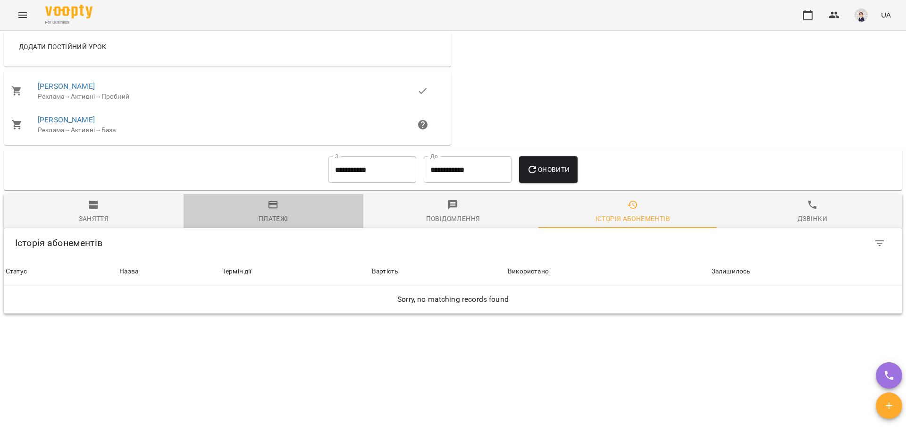
click at [274, 200] on icon "button" at bounding box center [273, 204] width 11 height 11
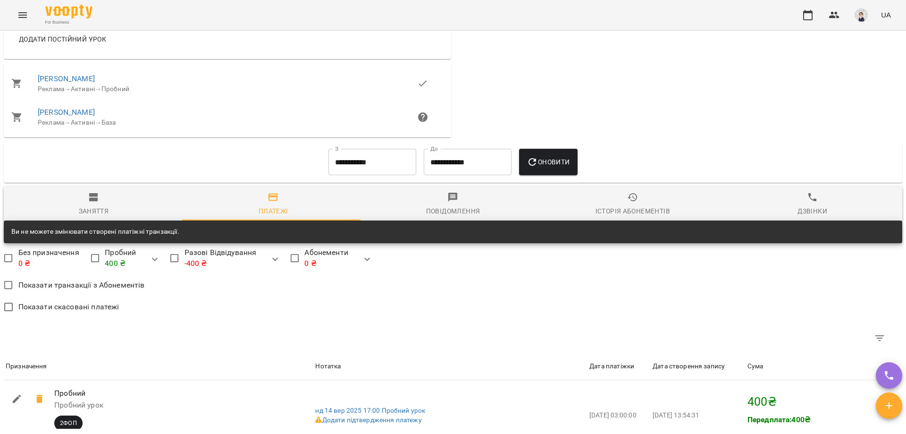
click at [562, 166] on span "Оновити" at bounding box center [548, 161] width 43 height 11
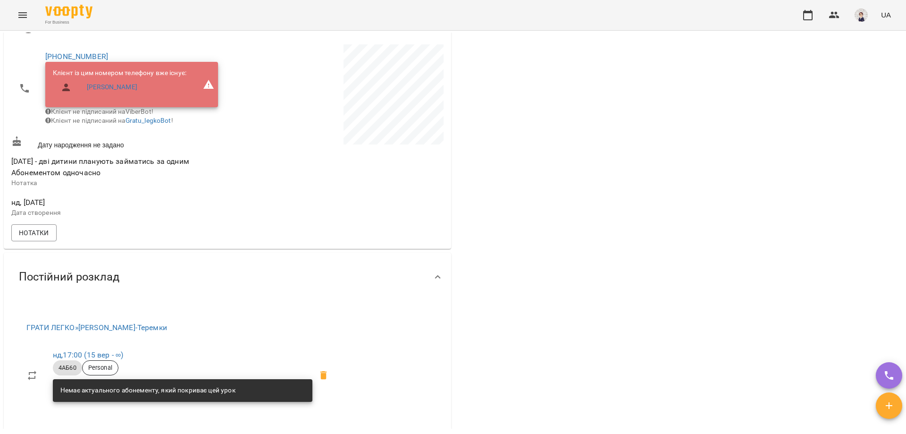
scroll to position [94, 0]
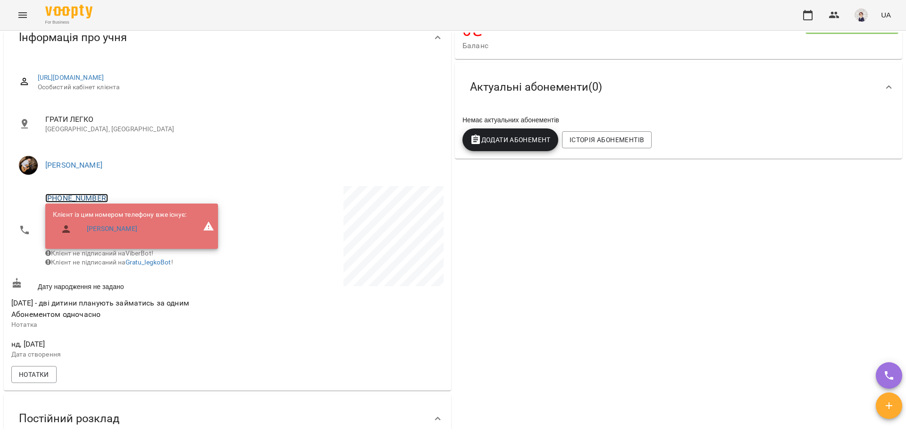
click at [69, 196] on link "+380677742882" at bounding box center [76, 197] width 63 height 9
click at [113, 234] on img at bounding box center [115, 233] width 14 height 14
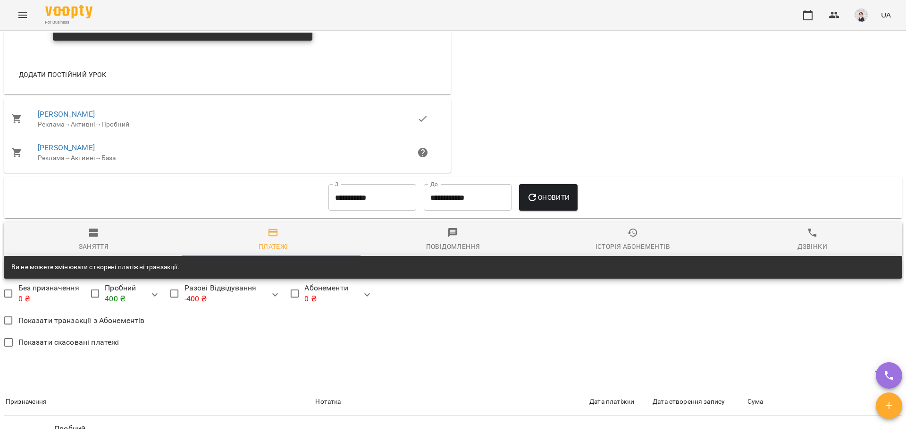
scroll to position [613, 0]
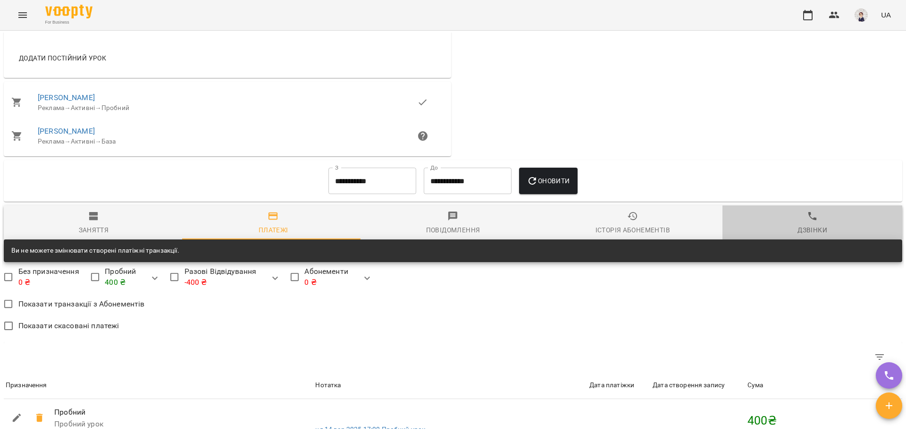
click at [813, 230] on span "Дзвінки" at bounding box center [812, 222] width 168 height 25
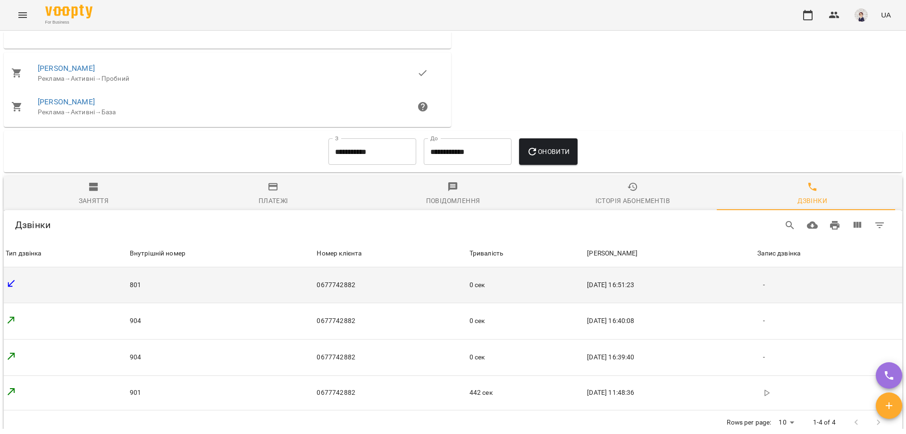
scroll to position [755, 0]
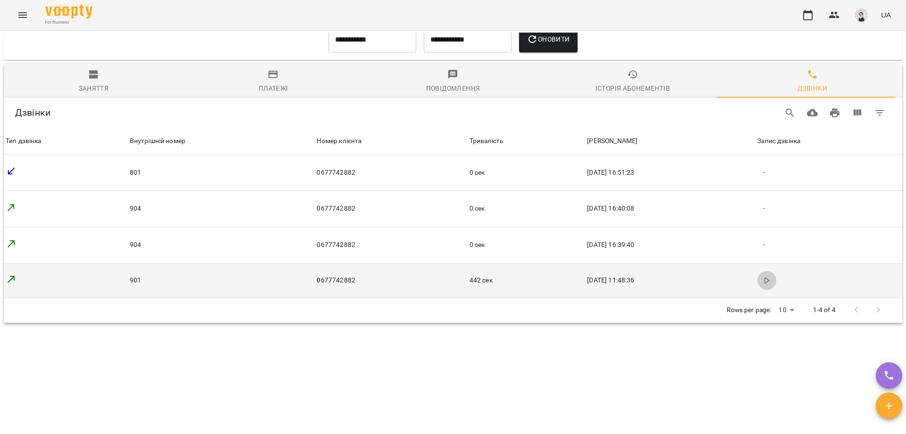
click at [765, 283] on polygon "button" at bounding box center [767, 280] width 4 height 6
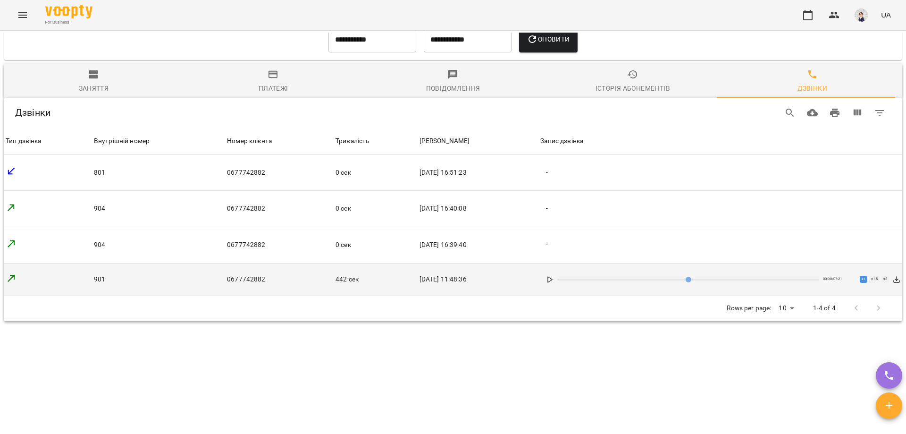
click at [554, 283] on icon at bounding box center [550, 280] width 8 height 8
click at [549, 282] on rect at bounding box center [548, 279] width 1 height 5
type input "*"
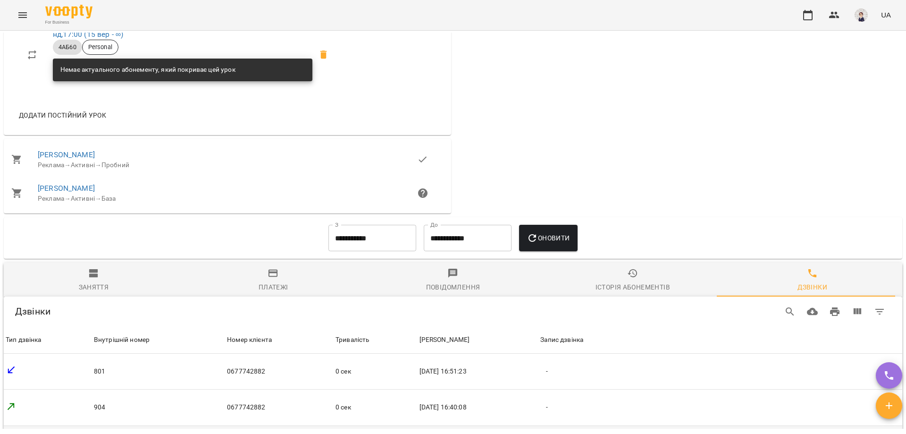
scroll to position [566, 0]
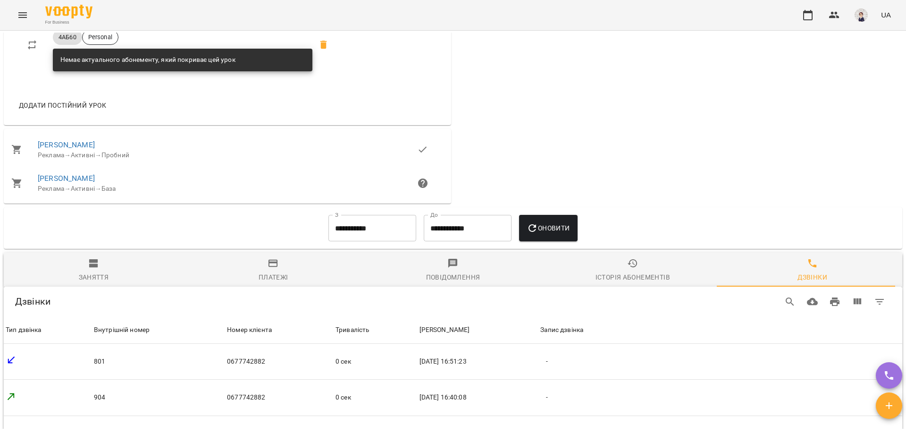
click at [91, 269] on icon "button" at bounding box center [93, 263] width 11 height 11
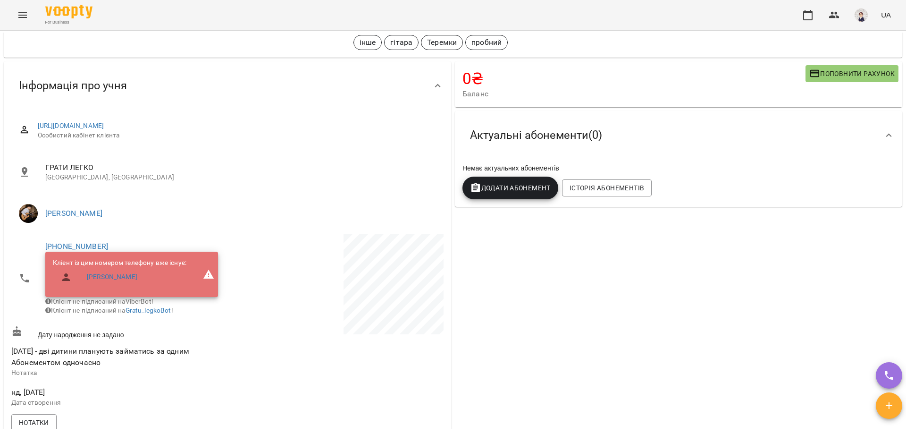
scroll to position [0, 0]
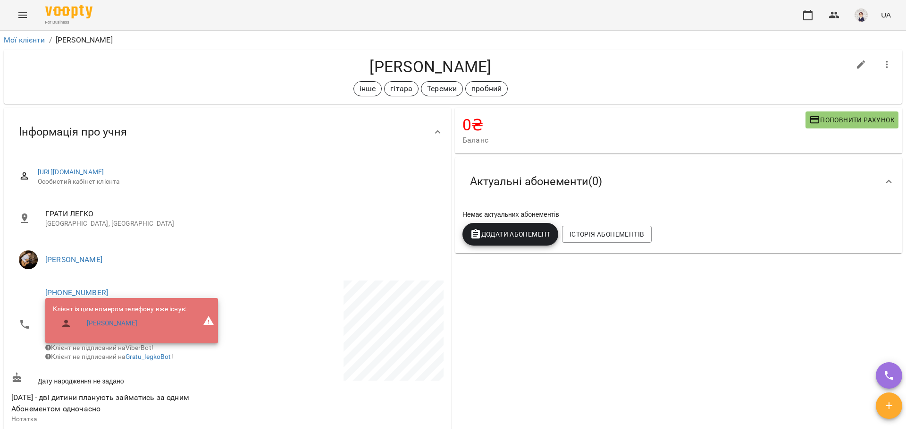
click at [23, 13] on icon "Menu" at bounding box center [22, 15] width 8 height 6
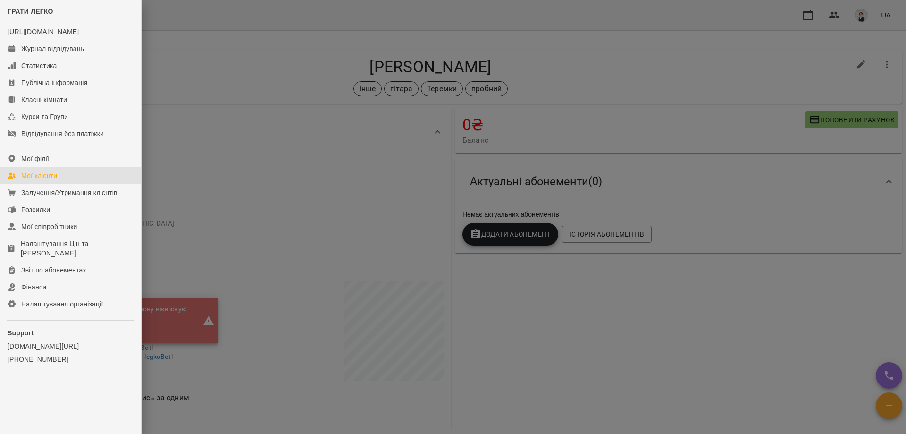
click at [52, 180] on div "Мої клієнти" at bounding box center [39, 175] width 36 height 9
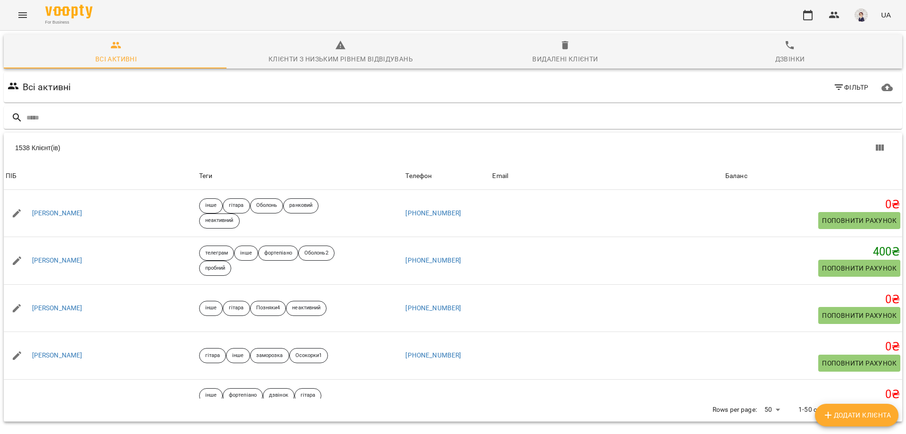
click at [111, 119] on input "text" at bounding box center [462, 118] width 872 height 16
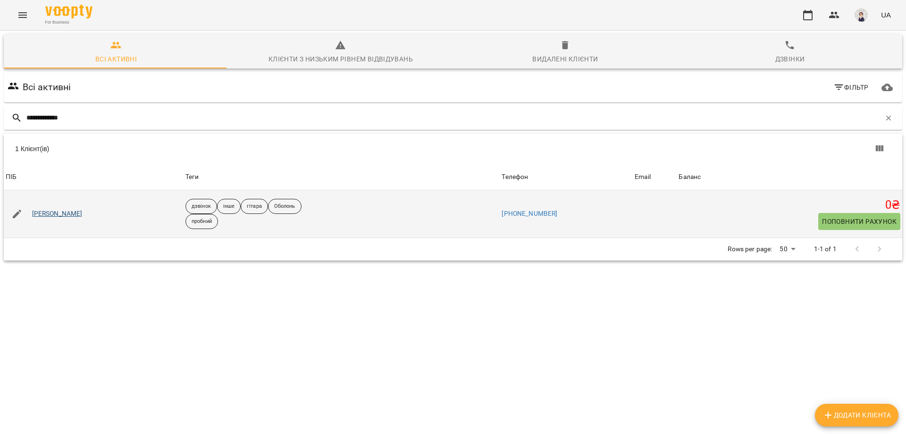
type input "**********"
click at [82, 214] on link "Романський Кірілл" at bounding box center [57, 213] width 50 height 9
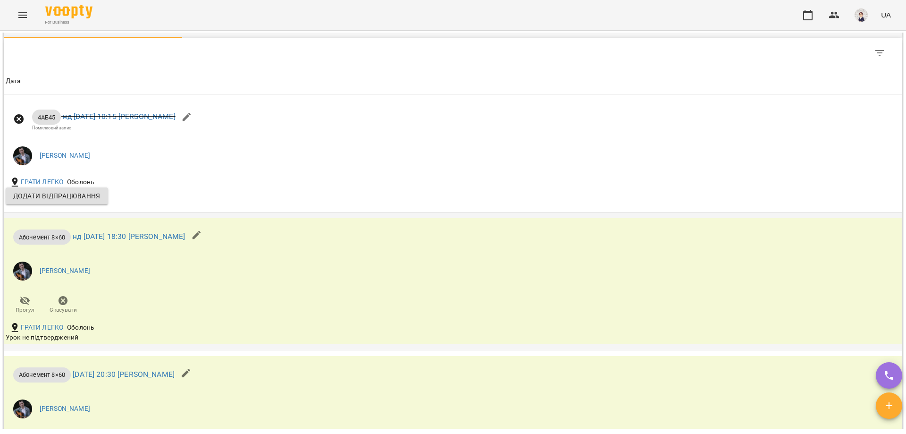
scroll to position [613, 0]
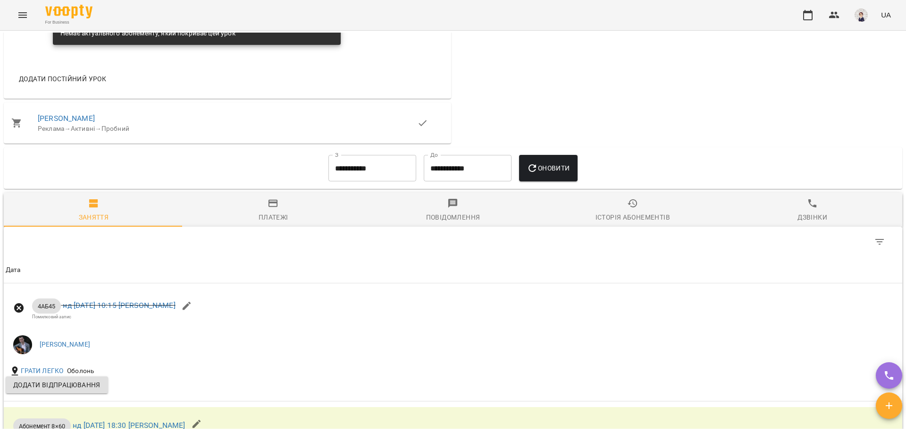
click at [383, 181] on input "**********" at bounding box center [372, 168] width 88 height 26
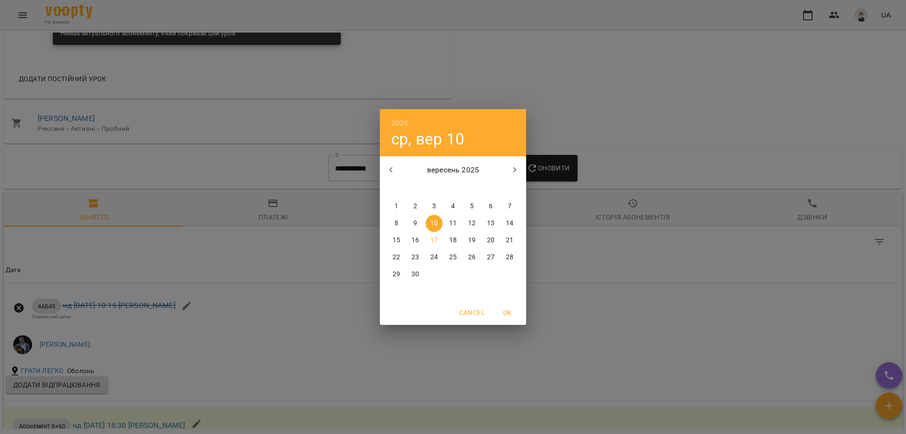
click at [391, 168] on icon "button" at bounding box center [391, 169] width 11 height 11
click at [545, 176] on div "2025 ср, вер 10 серпень 2025 пн вт ср чт пт сб нд 28 29 30 31 1 2 3 4 5 6 7 8 9…" at bounding box center [453, 217] width 906 height 434
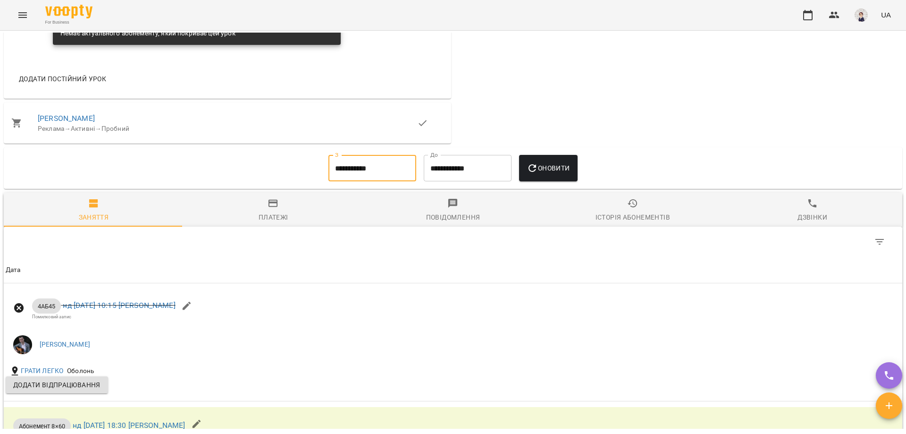
click at [566, 174] on span "Оновити" at bounding box center [548, 167] width 43 height 11
click at [387, 181] on input "**********" at bounding box center [372, 168] width 88 height 26
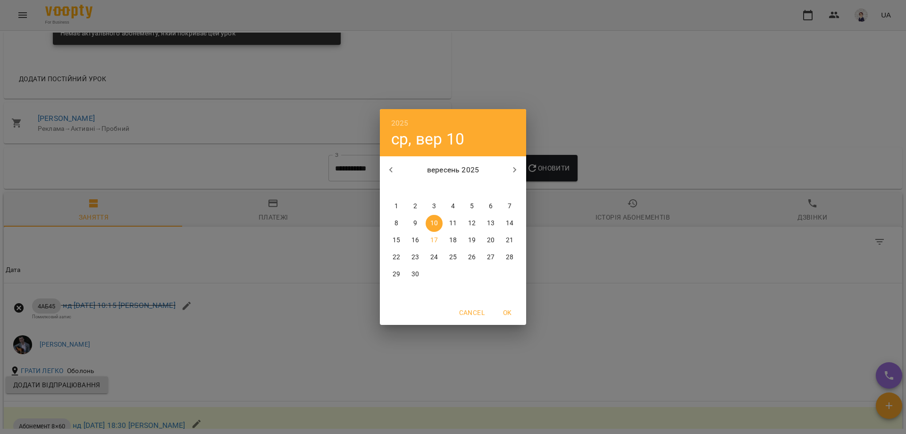
click at [396, 203] on p "1" at bounding box center [396, 205] width 4 height 9
type input "**********"
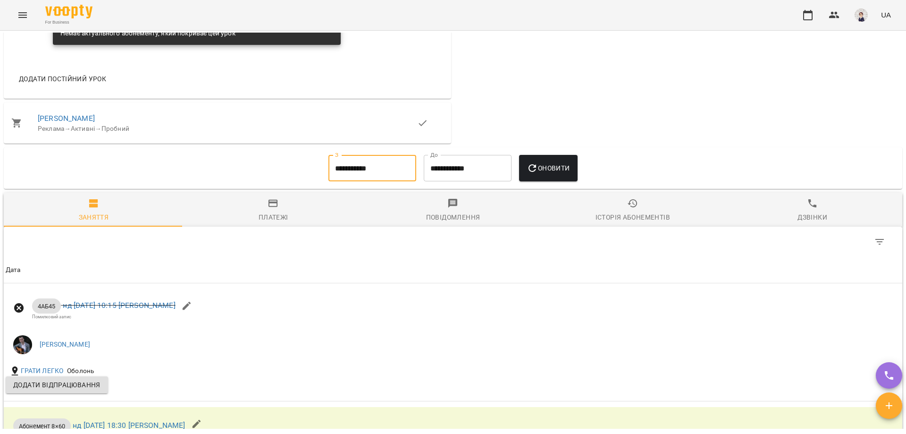
click at [537, 174] on icon "button" at bounding box center [532, 167] width 11 height 11
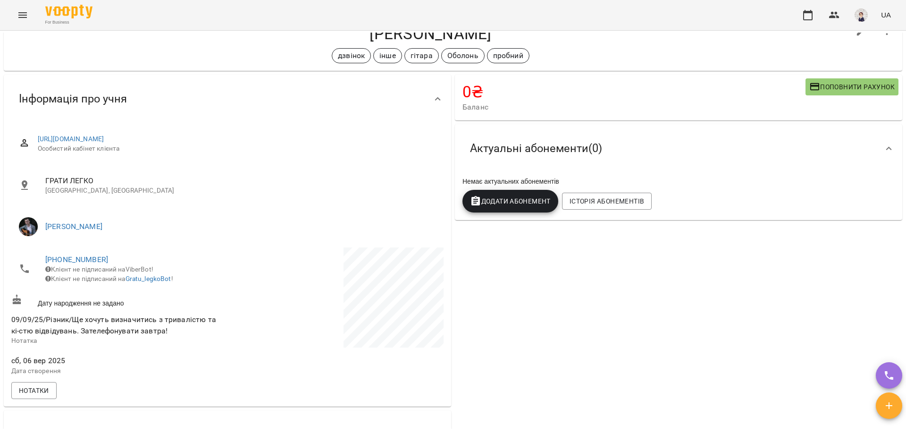
scroll to position [94, 0]
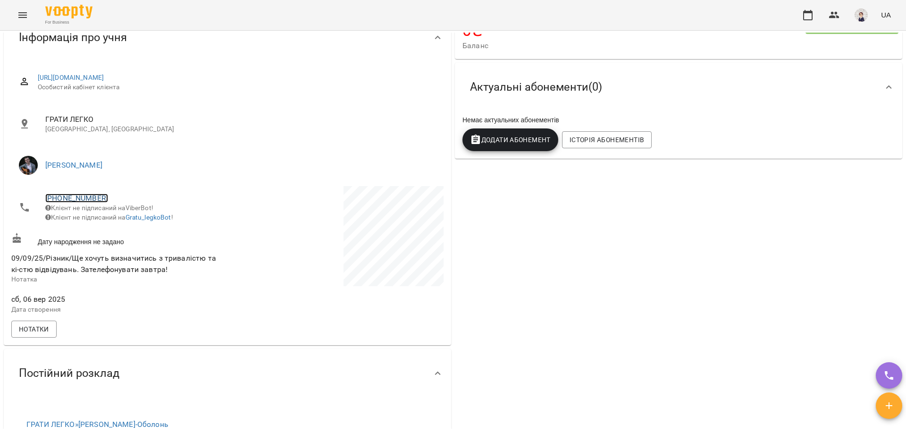
click at [78, 198] on link "+380679953917" at bounding box center [76, 197] width 63 height 9
click at [111, 229] on img at bounding box center [115, 233] width 14 height 14
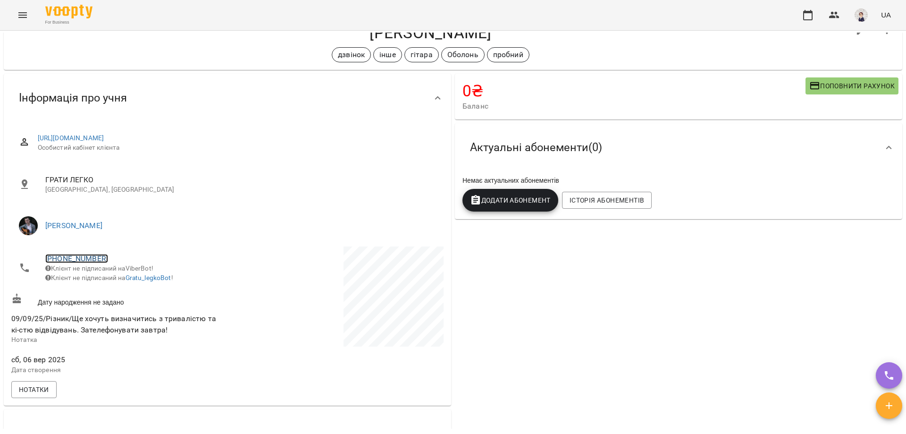
scroll to position [0, 0]
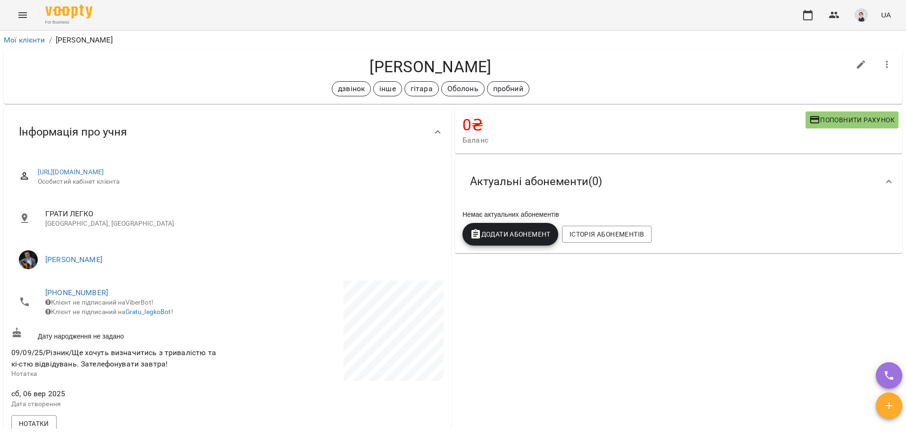
click at [21, 13] on icon "Menu" at bounding box center [22, 15] width 8 height 6
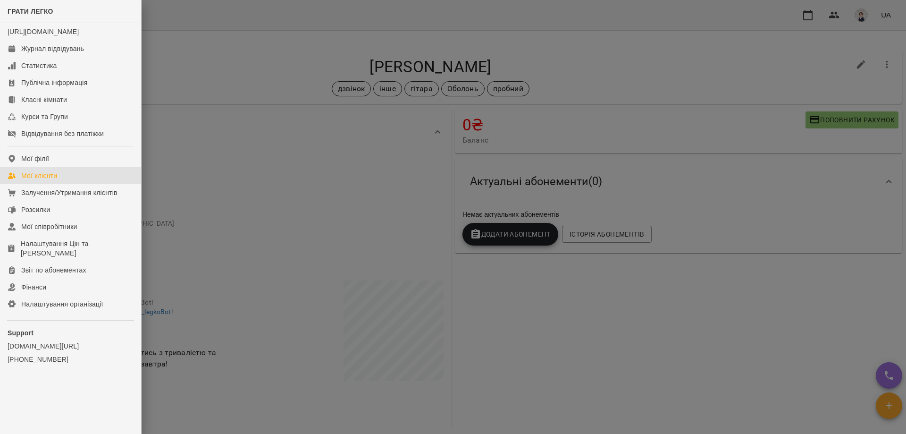
click at [43, 180] on div "Мої клієнти" at bounding box center [39, 175] width 36 height 9
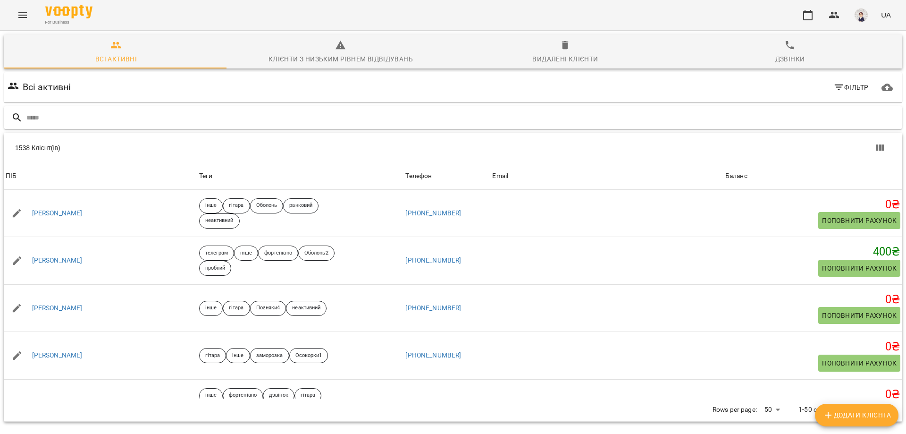
click at [92, 117] on input "text" at bounding box center [462, 118] width 872 height 16
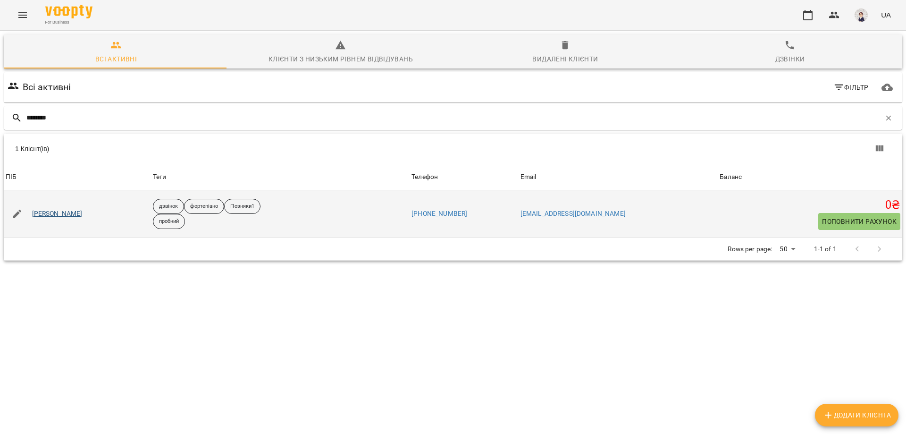
type input "********"
click at [43, 218] on link "Міла Хазіза" at bounding box center [57, 213] width 50 height 9
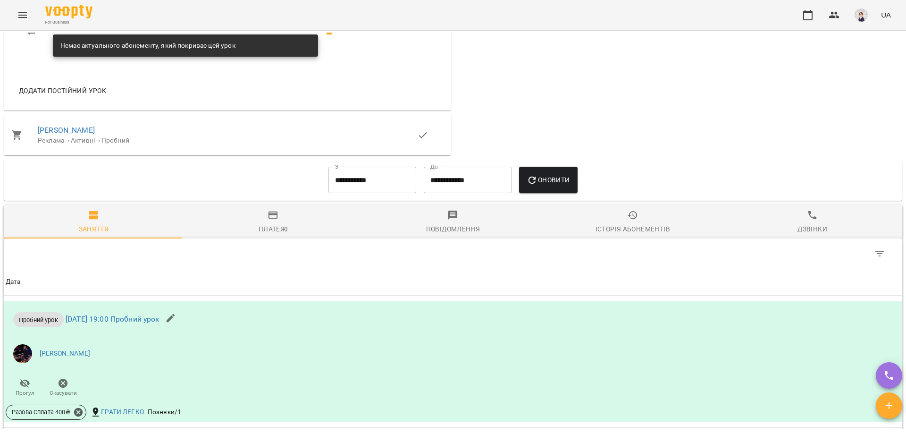
scroll to position [661, 0]
